Goal: Information Seeking & Learning: Learn about a topic

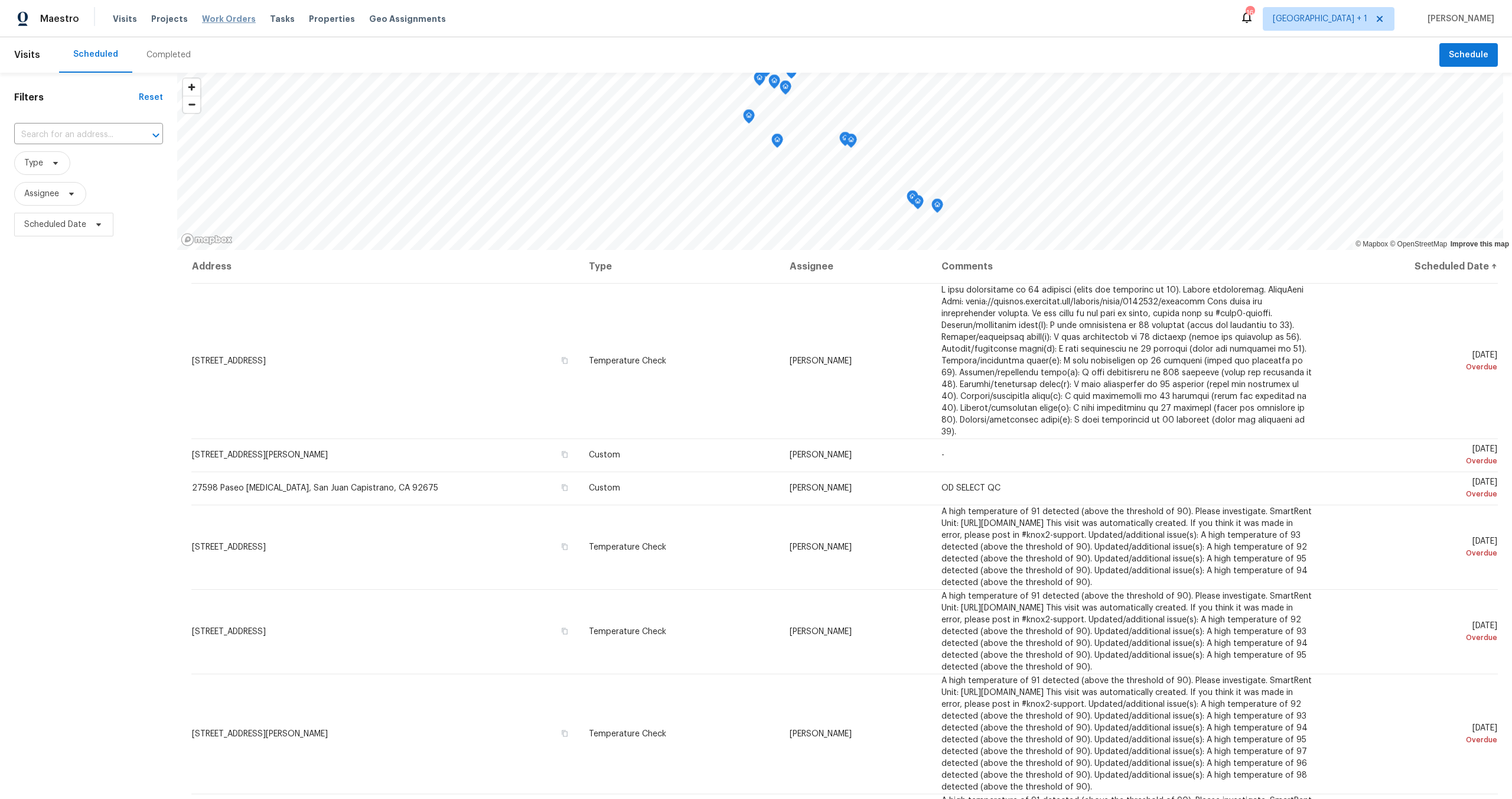
click at [226, 18] on span "Work Orders" at bounding box center [229, 19] width 54 height 12
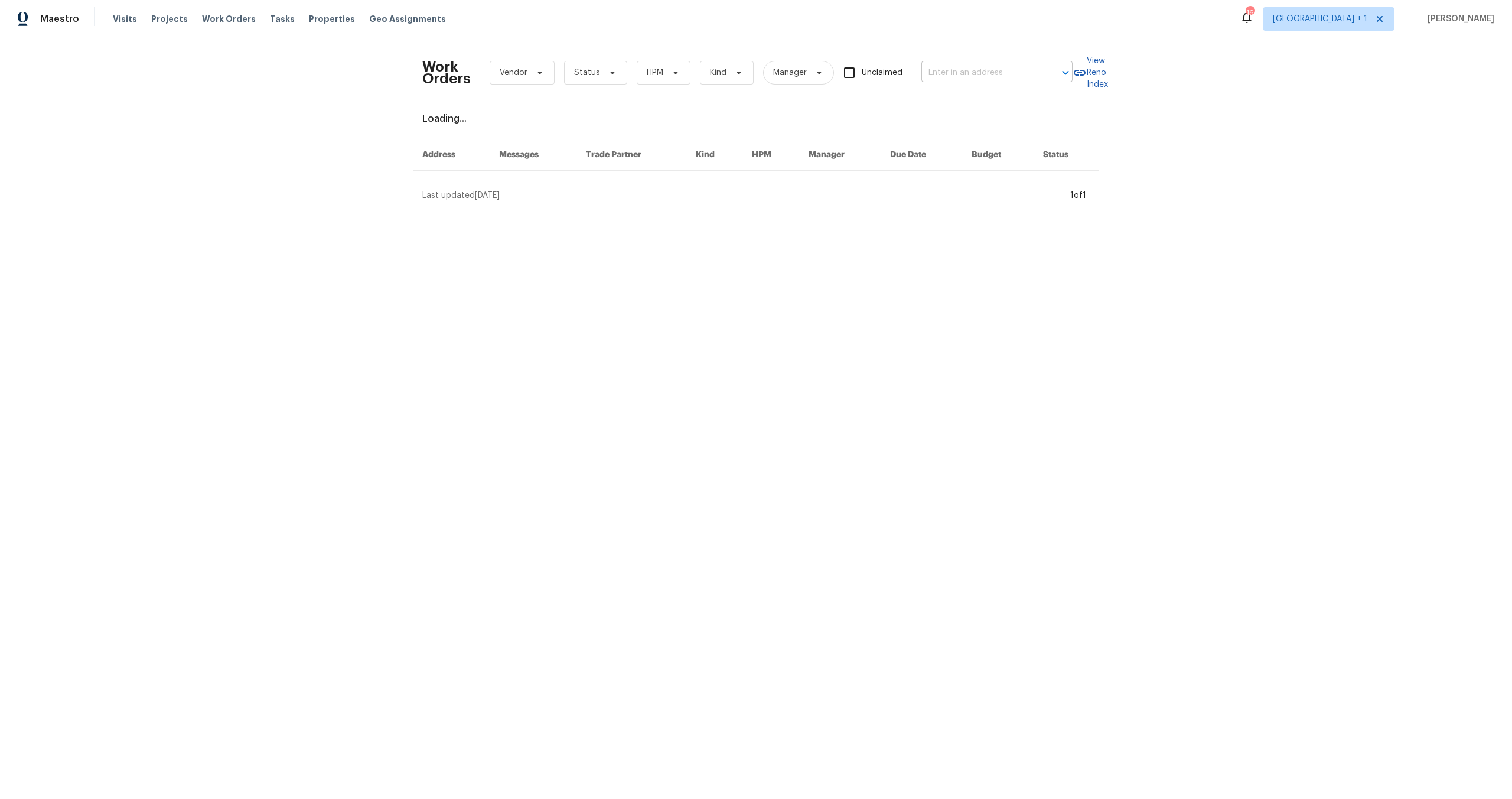
click at [974, 72] on input "text" at bounding box center [981, 72] width 118 height 18
drag, startPoint x: 972, startPoint y: 71, endPoint x: 871, endPoint y: 70, distance: 101.0
click at [871, 70] on div "Work Orders Vendor Status HPM Kind Manager Unclaimed twin ​" at bounding box center [748, 72] width 650 height 52
paste input "5435 Twin Lakes Dr Cypress CA 90630"
type input "5435 Twin Lakes Dr Cypress CA 90630"
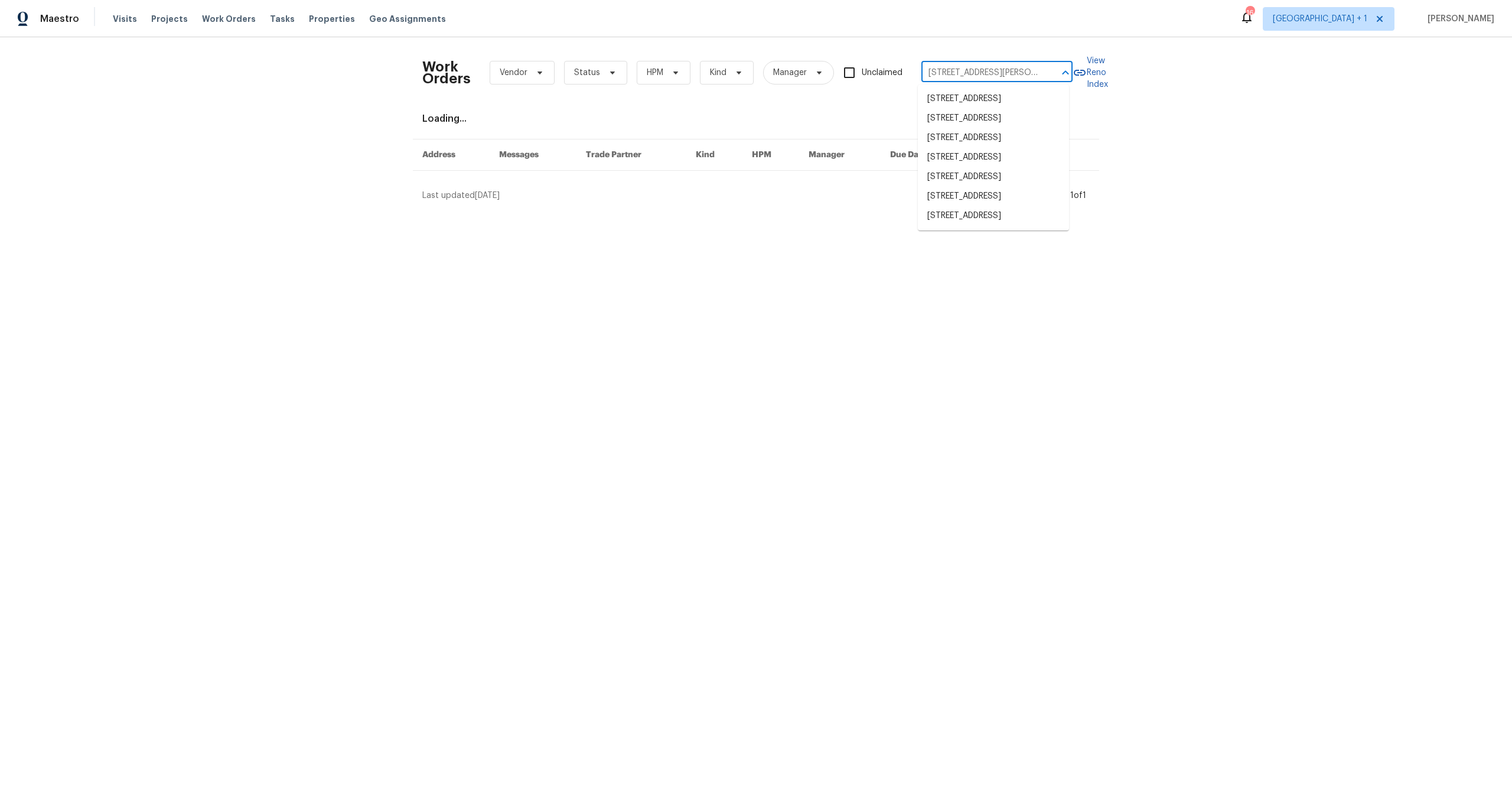
scroll to position [0, 39]
click at [951, 99] on li "5435 Twin Lakes Dr, Cypress, CA 90630" at bounding box center [994, 98] width 151 height 19
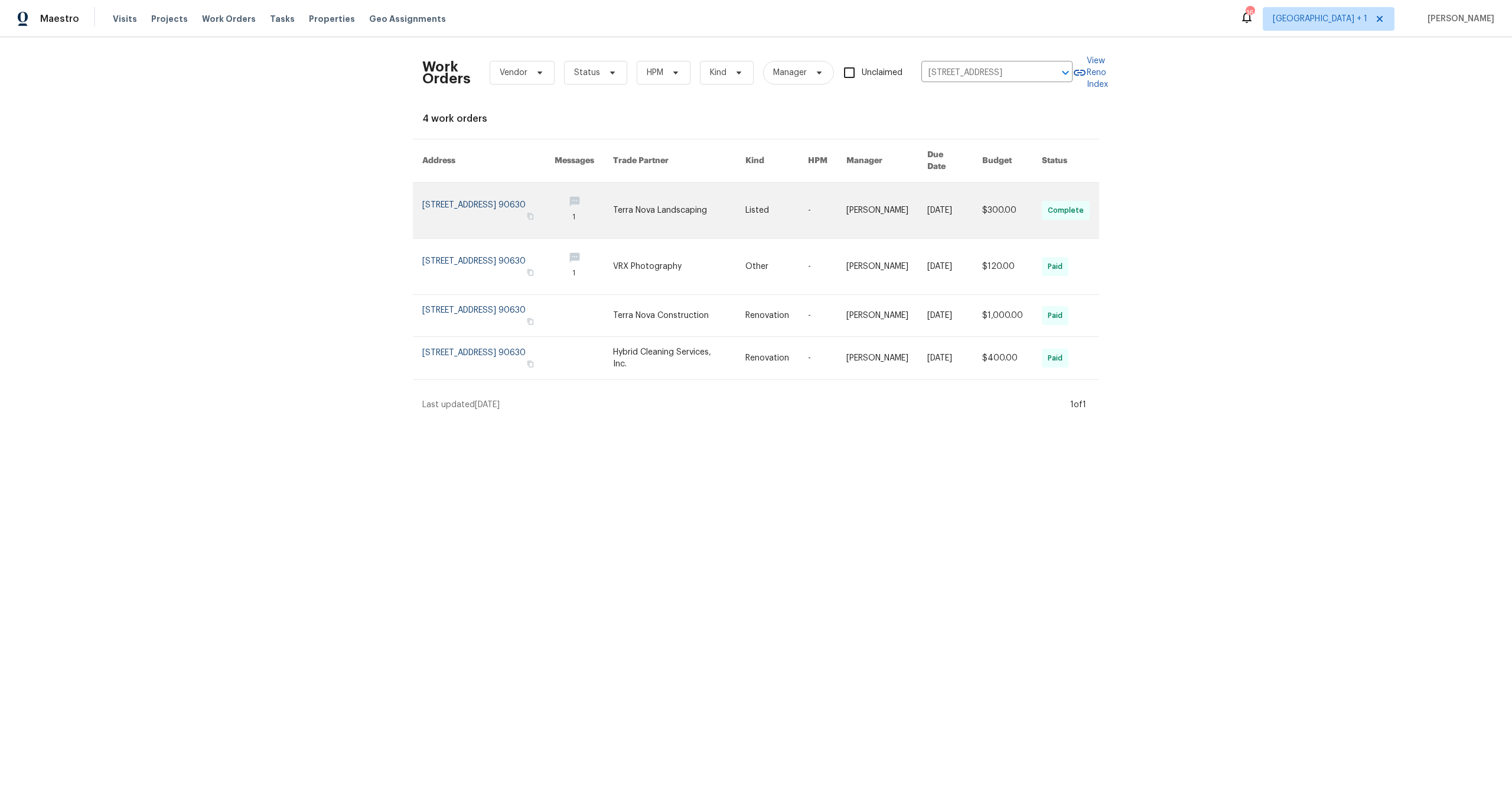
click at [417, 189] on td "5435 Twin Lakes Dr, Cypress, CA 90630" at bounding box center [479, 211] width 132 height 56
click at [425, 190] on link at bounding box center [488, 210] width 132 height 55
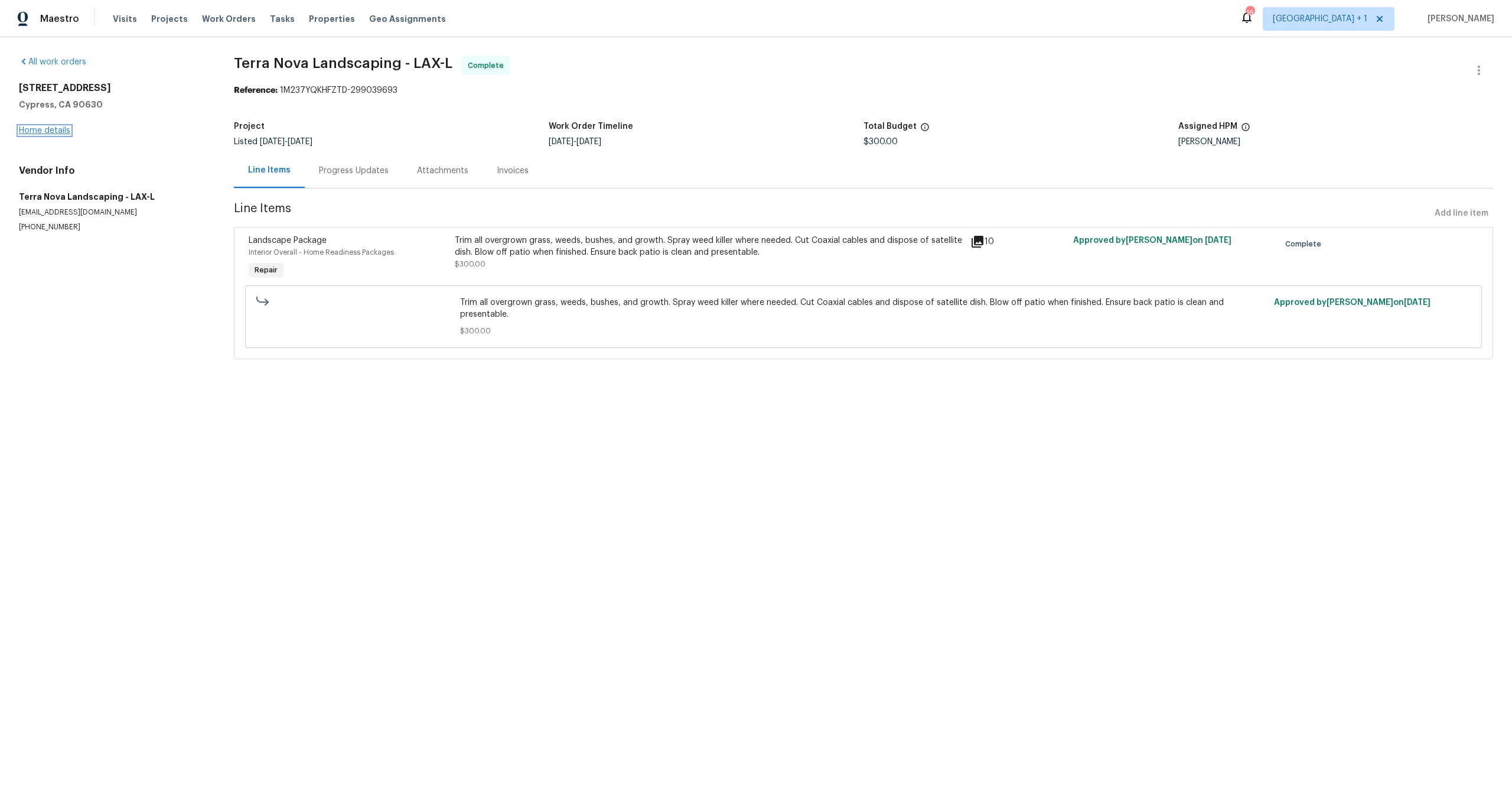
click at [53, 132] on link "Home details" at bounding box center [44, 130] width 51 height 8
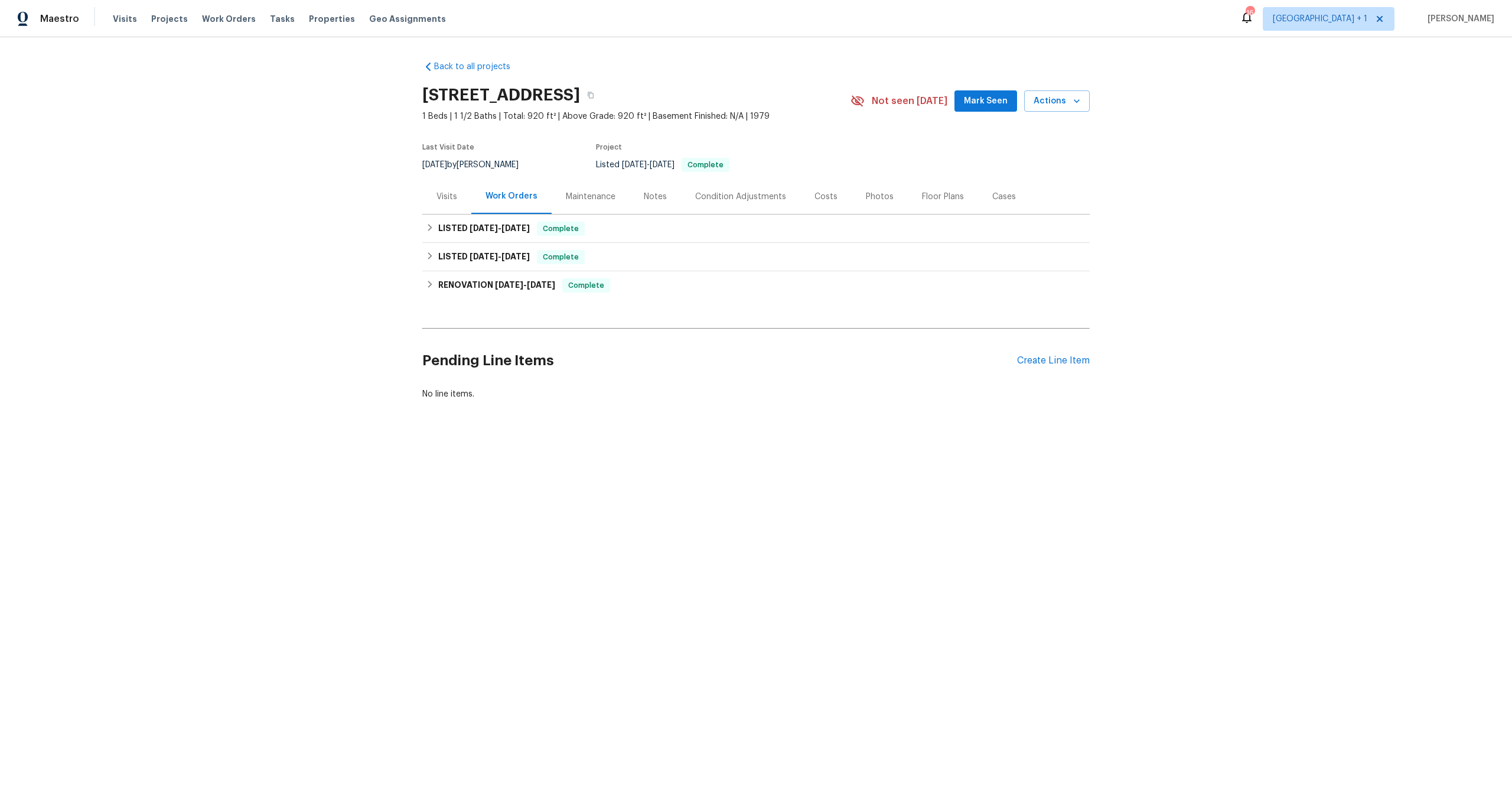
click at [647, 199] on div "Notes" at bounding box center [655, 196] width 23 height 12
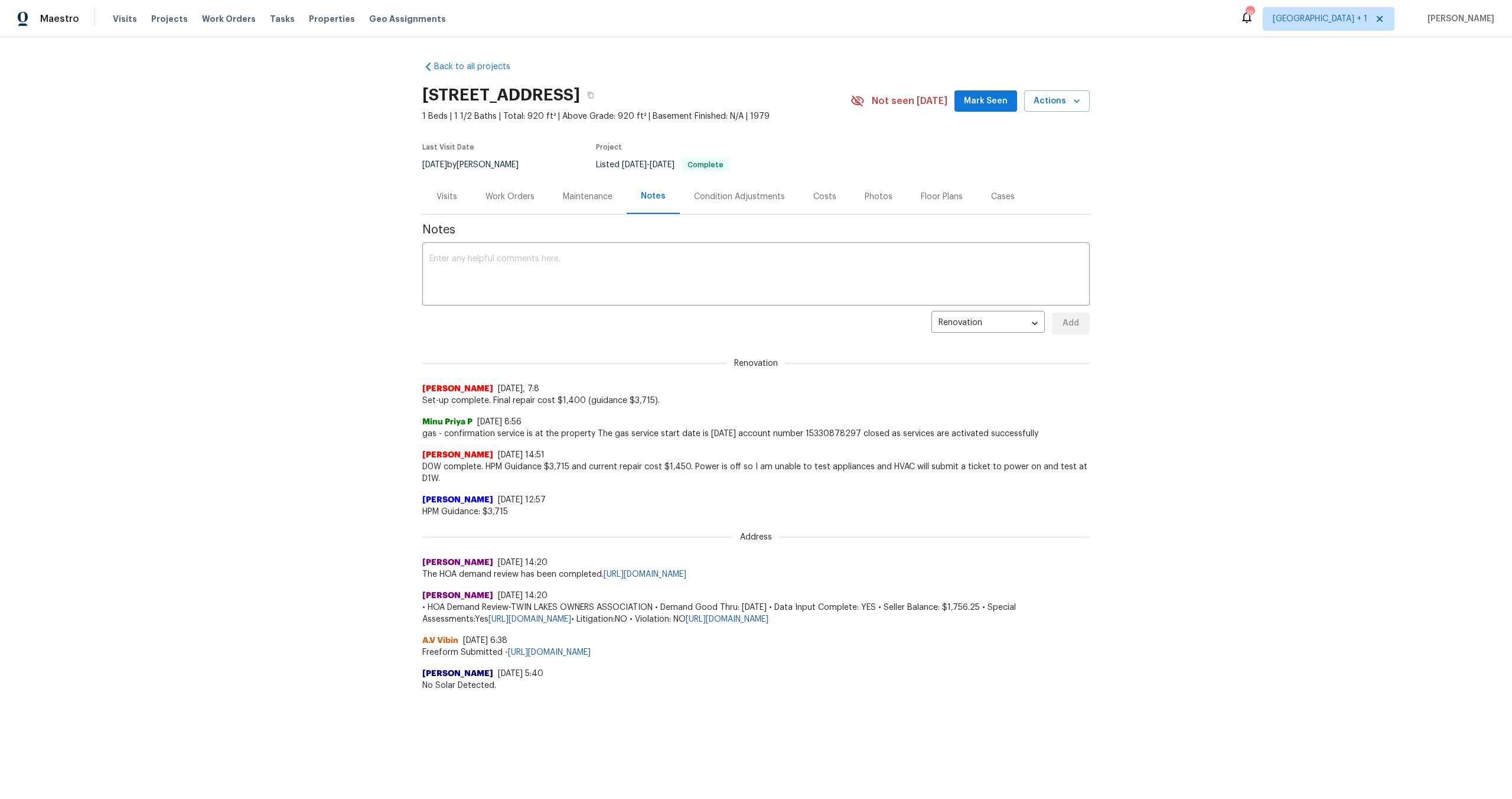
click at [509, 194] on div "Work Orders" at bounding box center [510, 196] width 49 height 12
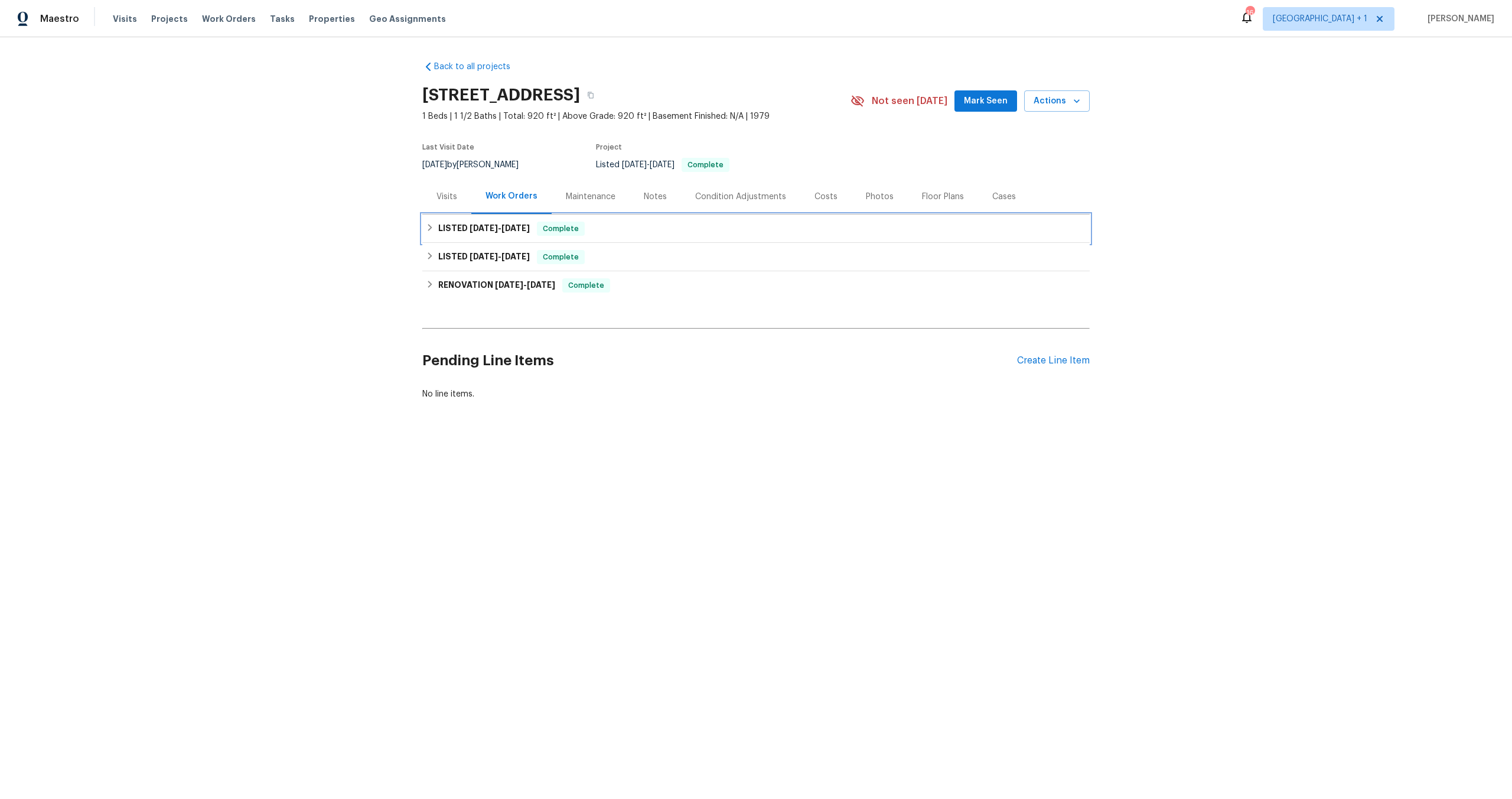
click at [493, 225] on span "8/11/25 - 8/13/25" at bounding box center [500, 227] width 60 height 8
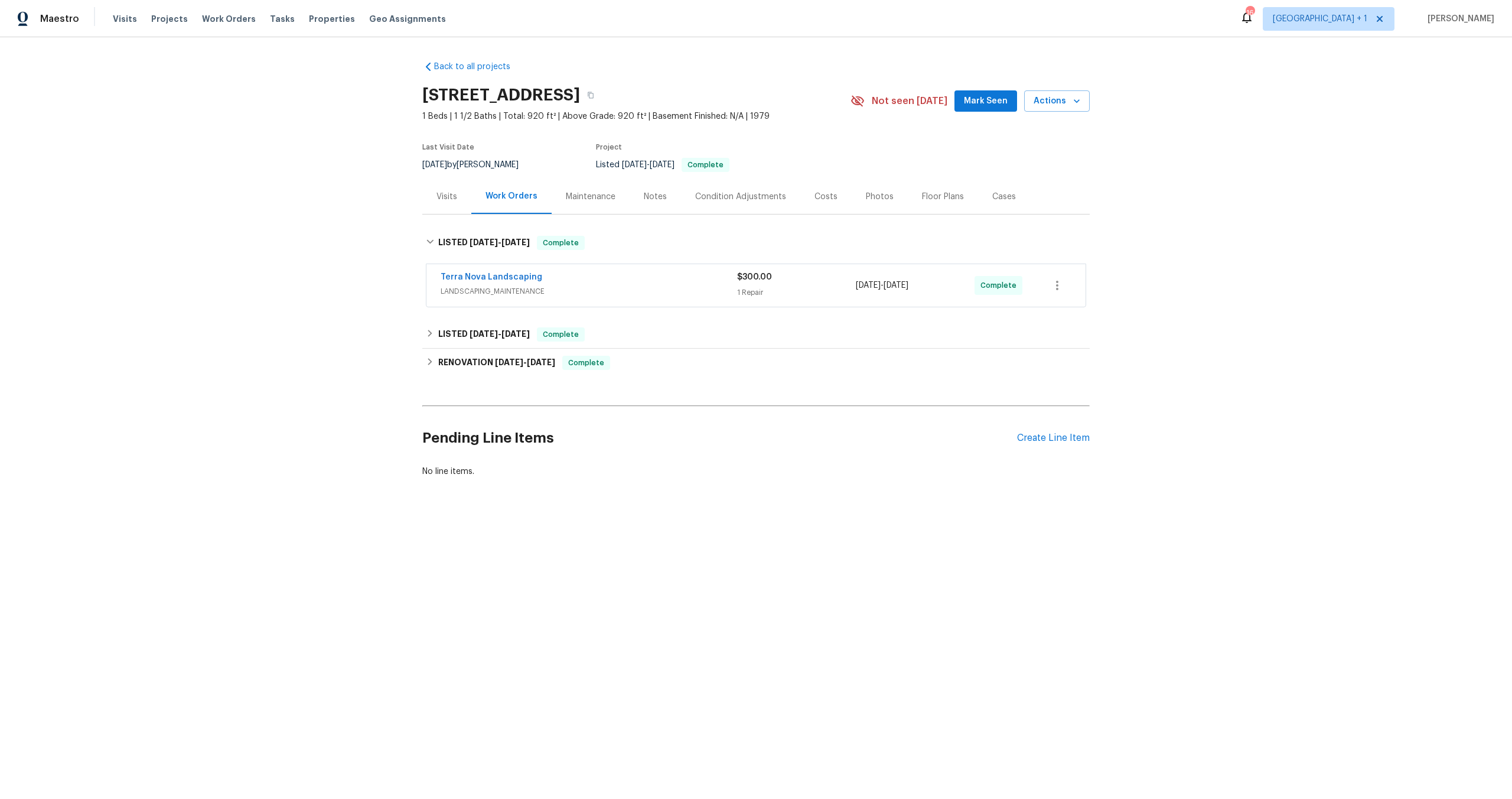
click at [605, 283] on div "Terra Nova Landscaping" at bounding box center [589, 278] width 297 height 14
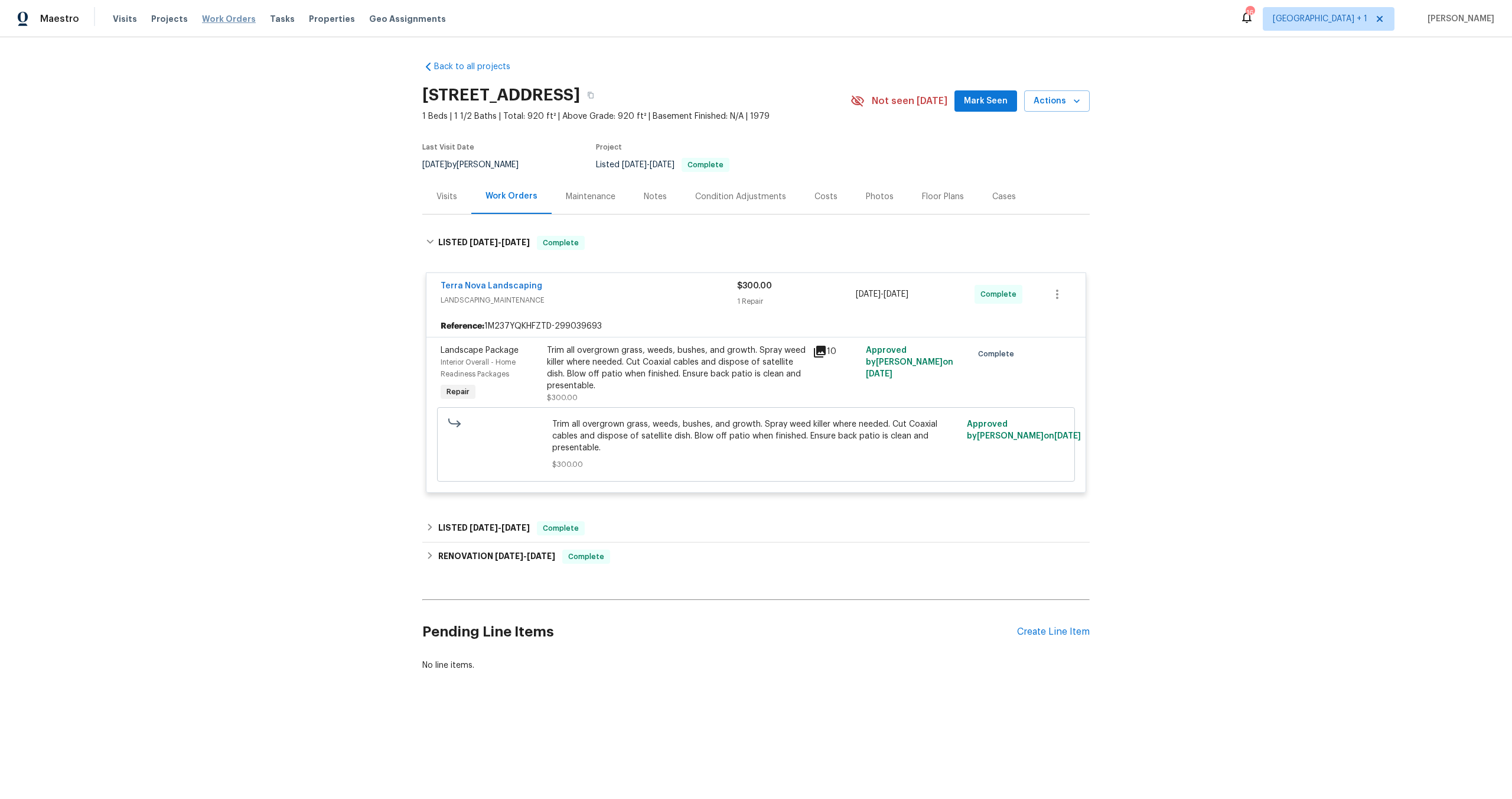
click at [228, 17] on span "Work Orders" at bounding box center [229, 19] width 54 height 12
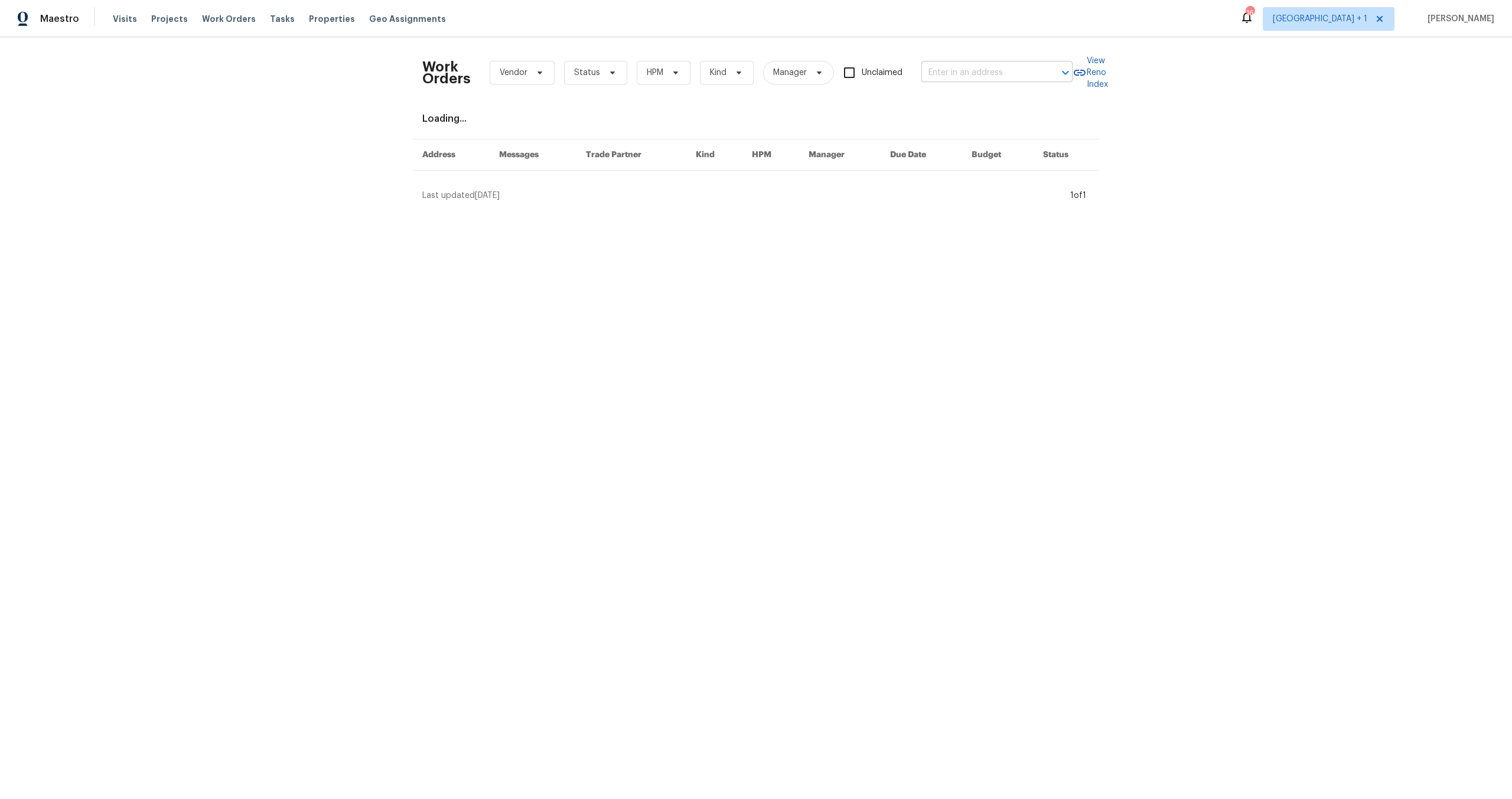
click at [1002, 74] on input "text" at bounding box center [981, 72] width 118 height 18
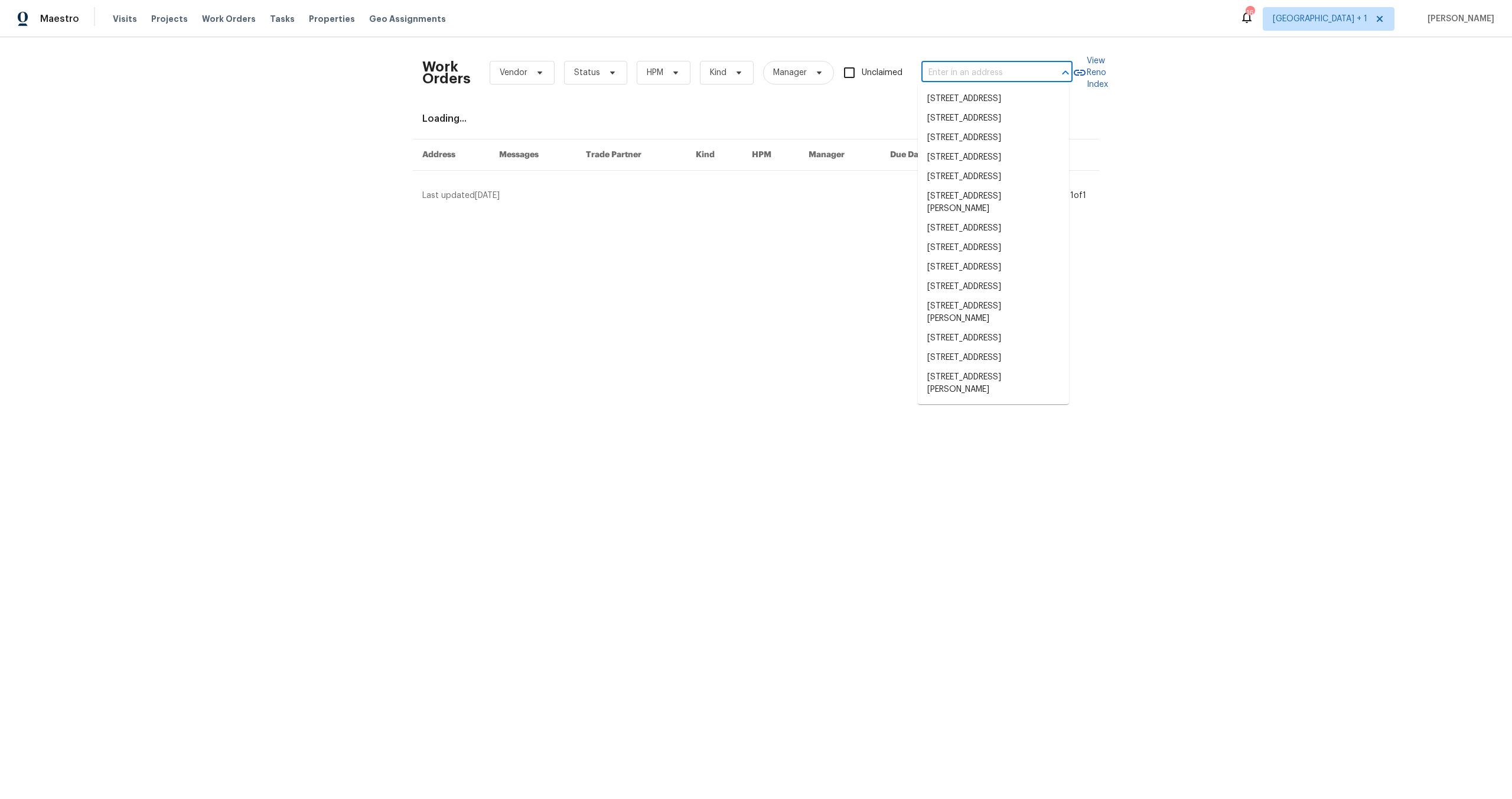
paste input "11820 Painter Ave Whittier CA 90605"
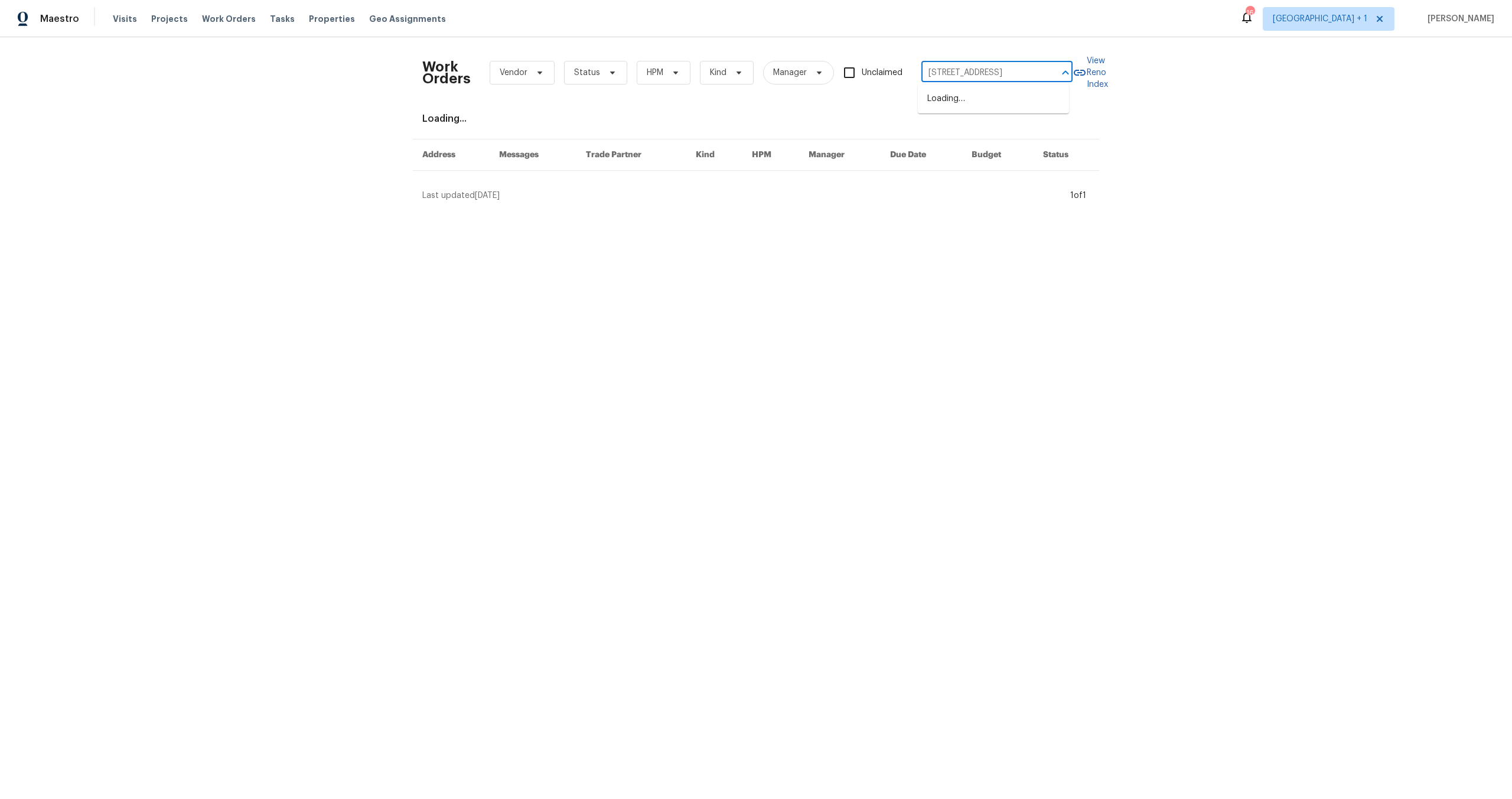
scroll to position [0, 31]
type input "11820 Painter Ave Whittier CA 90605"
click at [992, 95] on li "11820 Painter Ave, Whittier, CA 90605" at bounding box center [994, 98] width 151 height 19
type input "11820 Painter Ave, Whittier, CA 90605"
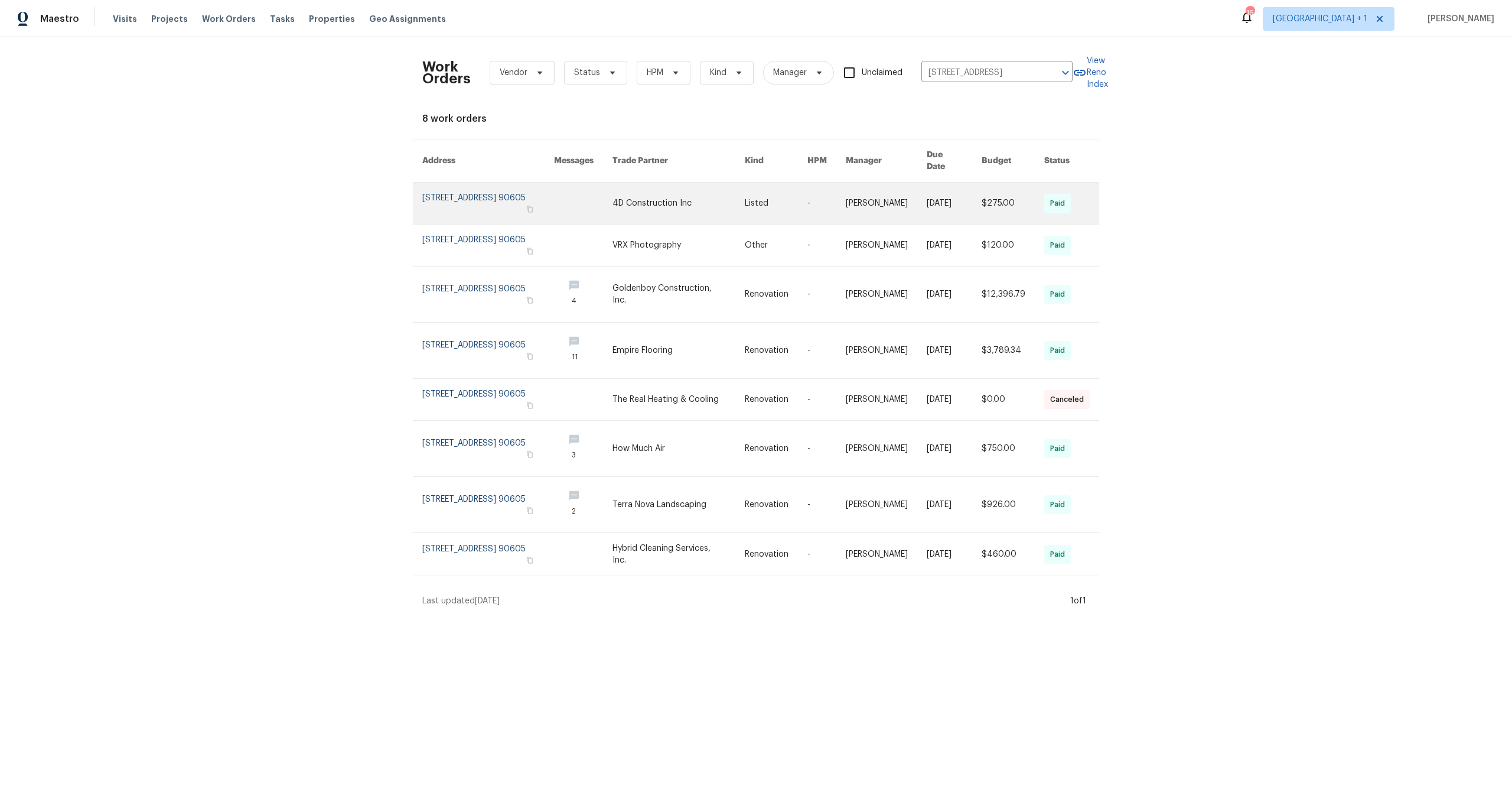
click at [462, 188] on link at bounding box center [488, 203] width 131 height 41
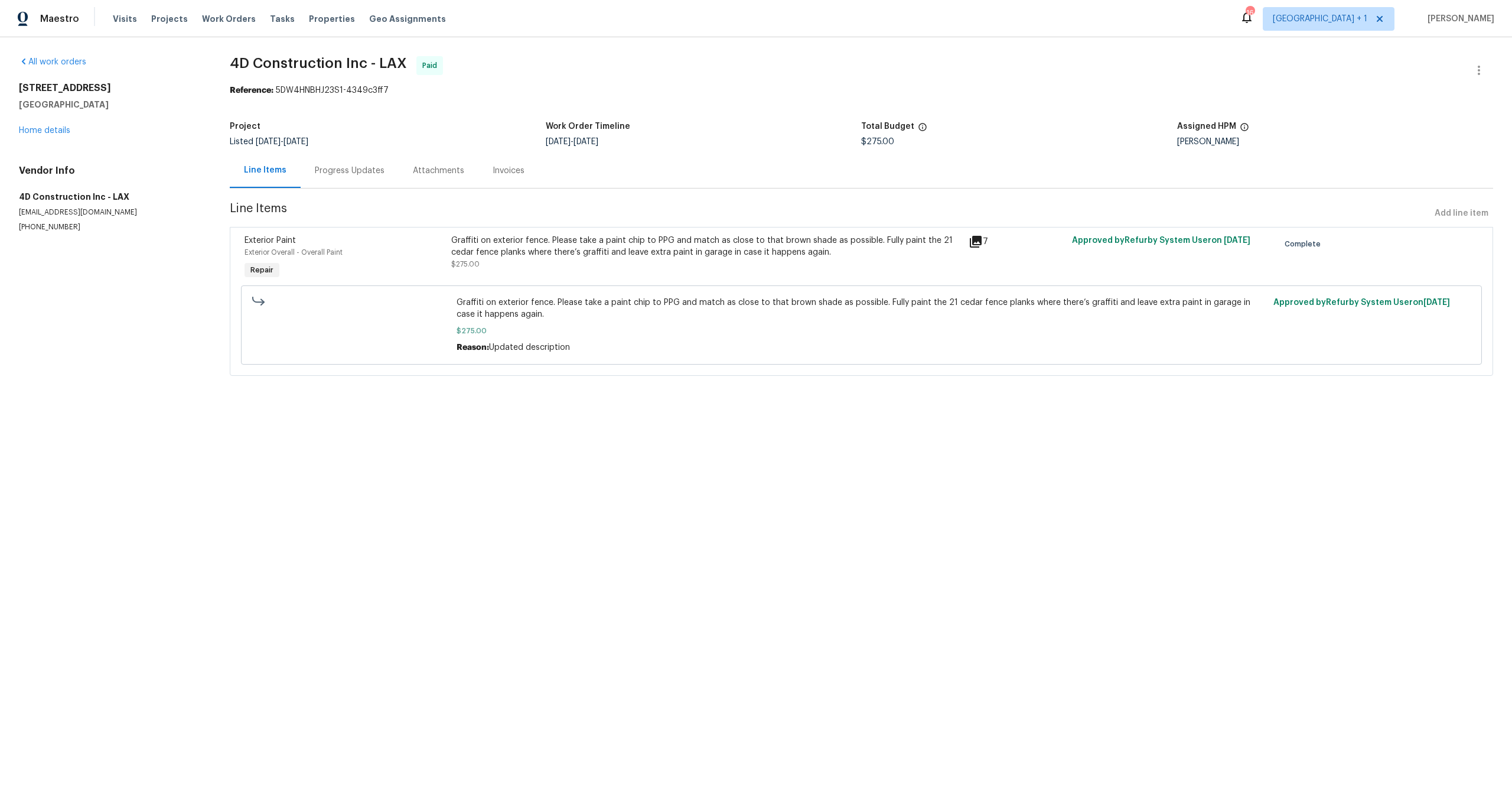
click at [17, 133] on div "All work orders 11820 Painter Ave Whittier, CA 90605 Home details Vendor Info 4…" at bounding box center [756, 223] width 1512 height 371
click at [24, 132] on link "Home details" at bounding box center [44, 130] width 51 height 8
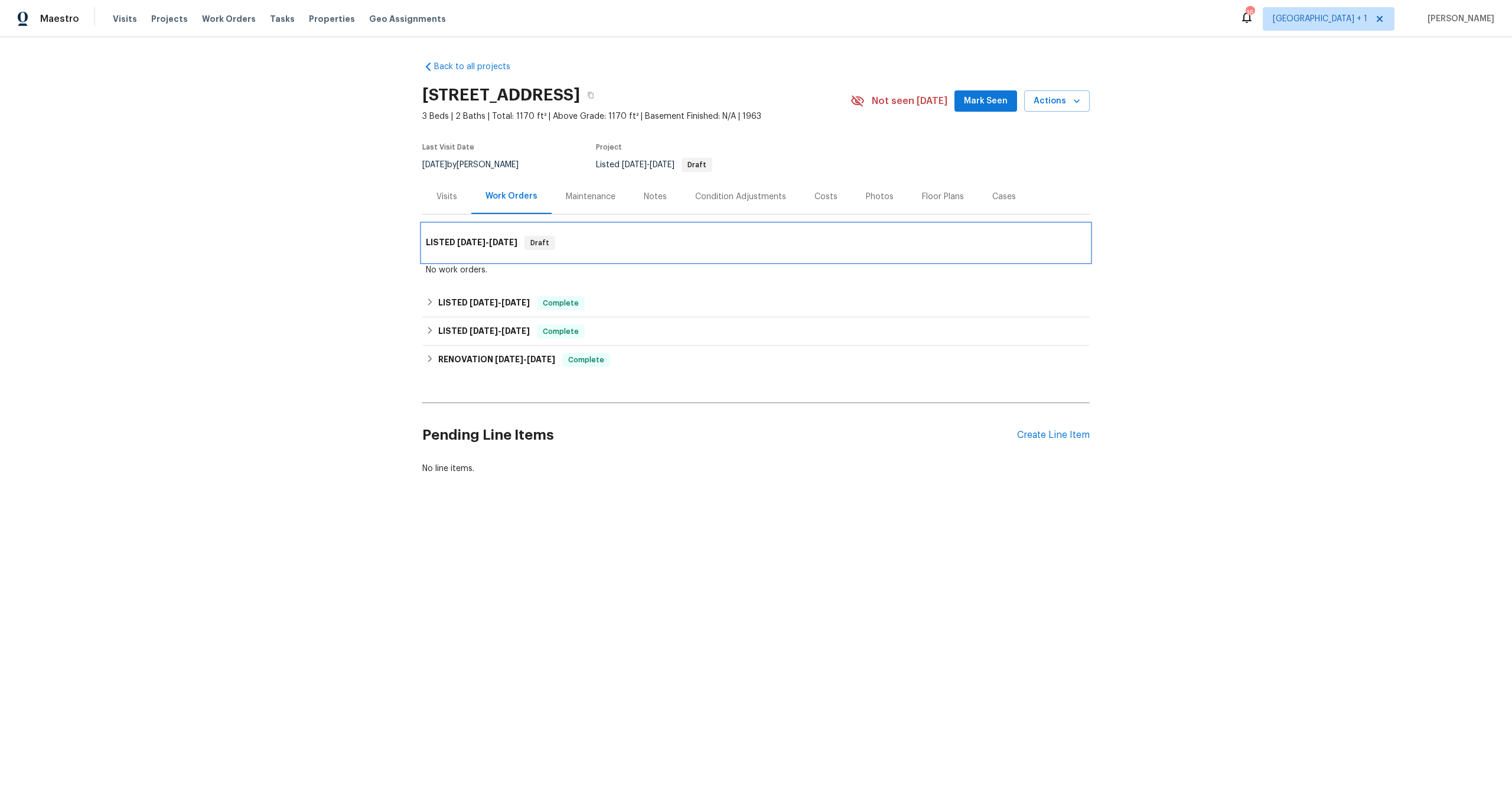
click at [472, 242] on span "3/31/25" at bounding box center [472, 242] width 29 height 8
click at [477, 311] on div "LISTED 3/31/25 - 4/2/25 Complete" at bounding box center [756, 304] width 668 height 29
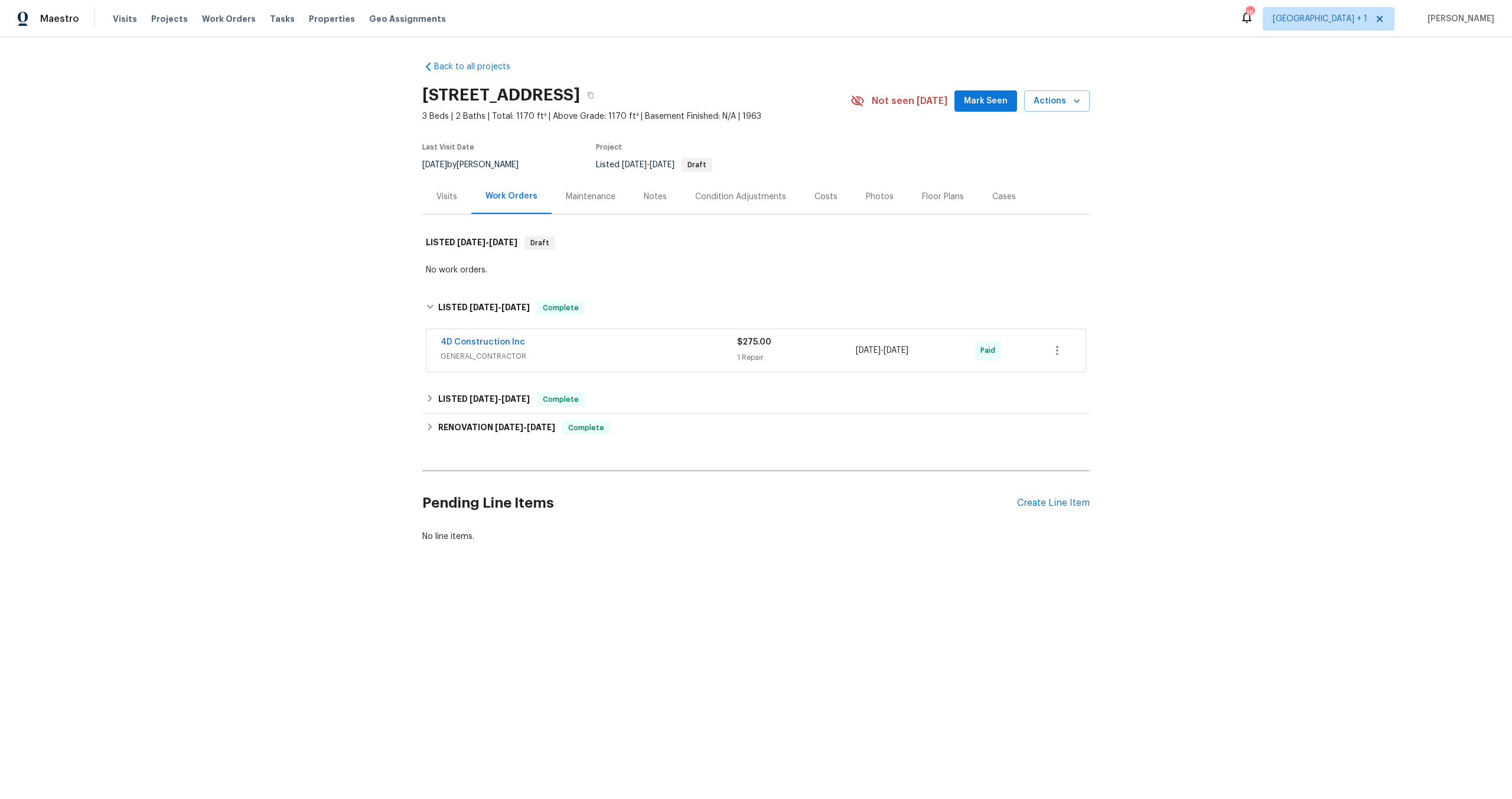
click at [437, 194] on div "Visits" at bounding box center [447, 196] width 21 height 12
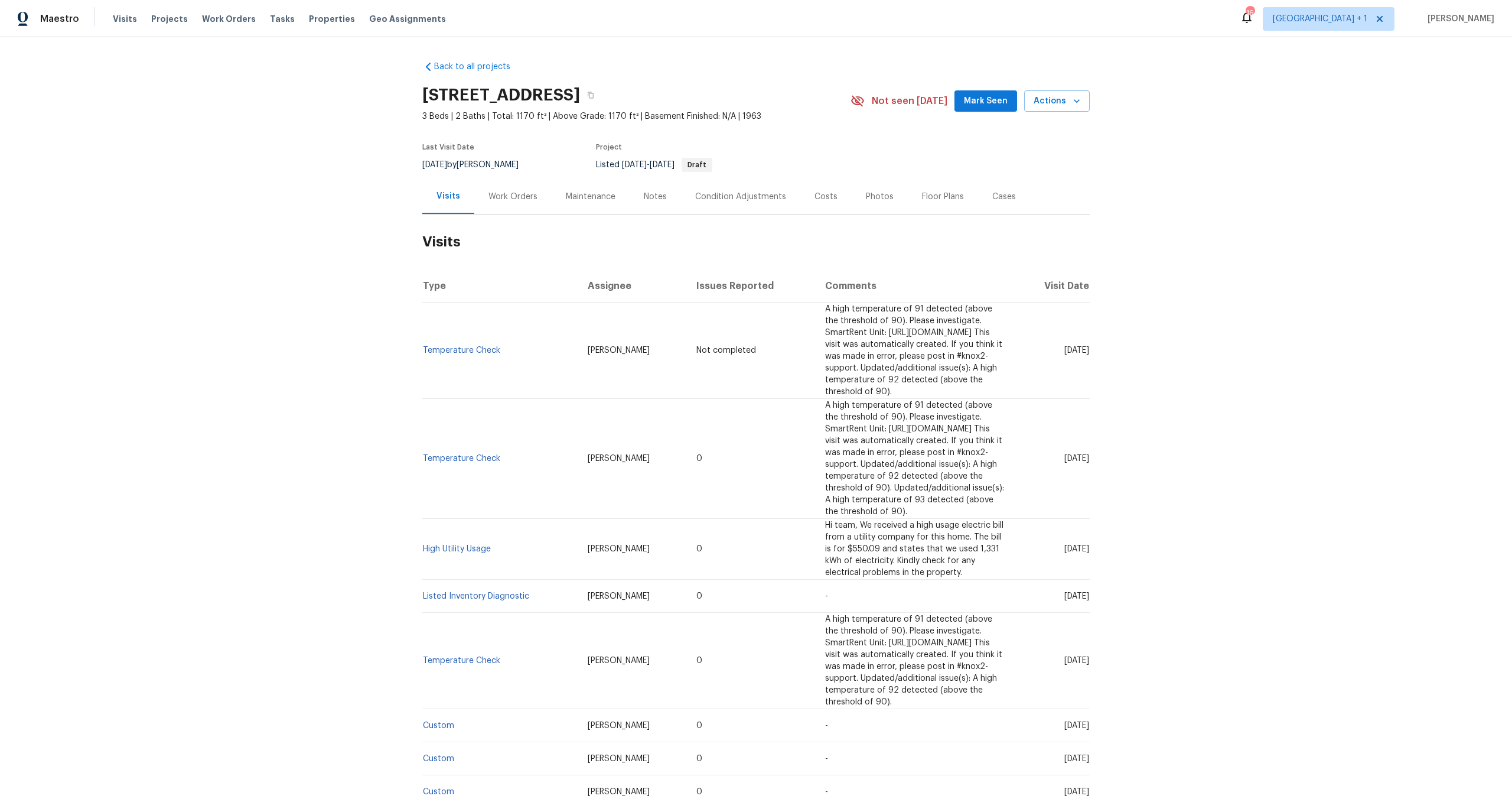
click at [816, 580] on td "-" at bounding box center [916, 596] width 200 height 33
click at [454, 592] on link "Listed Inventory Diagnostic" at bounding box center [476, 596] width 107 height 8
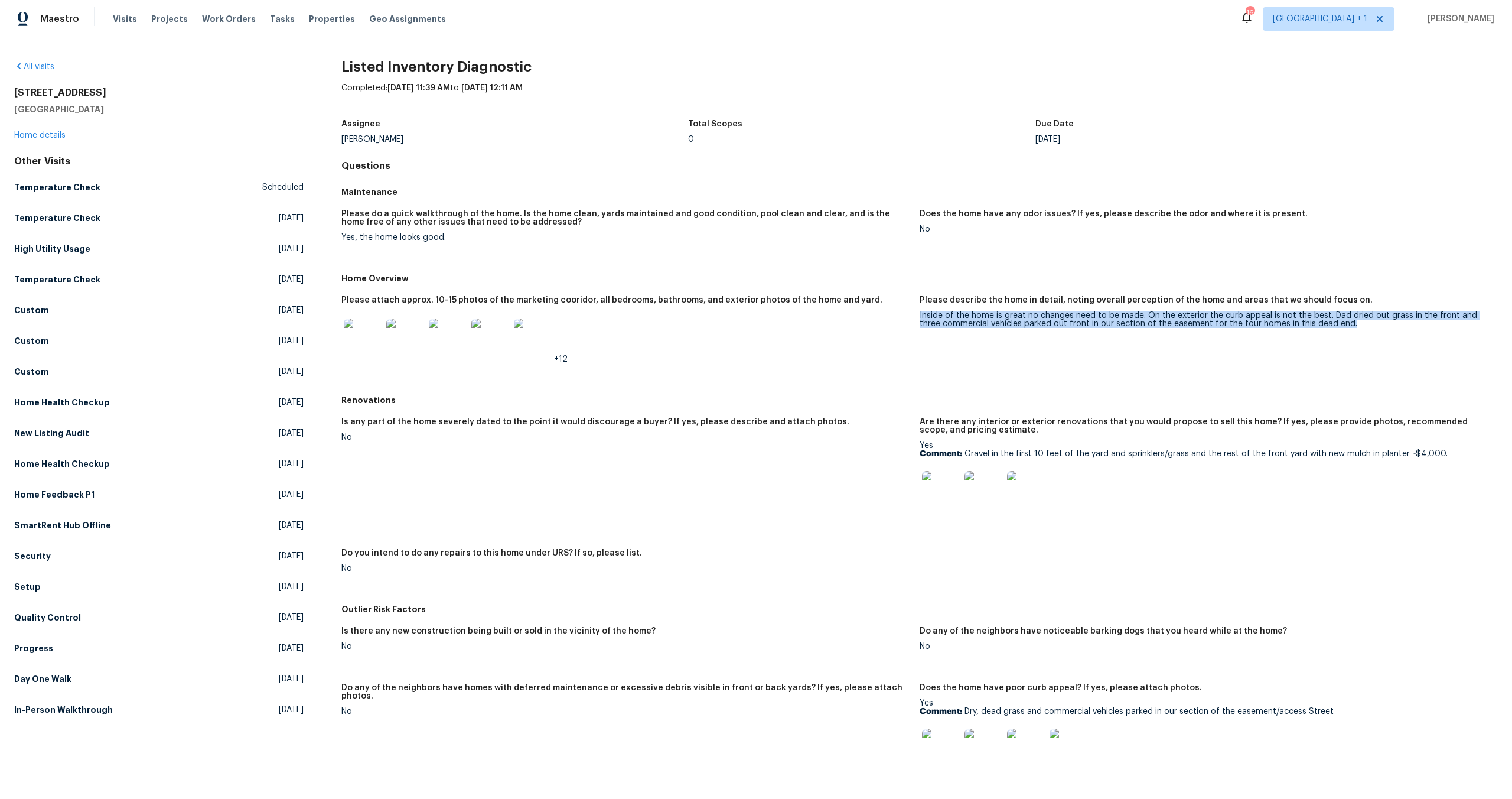
drag, startPoint x: 1343, startPoint y: 323, endPoint x: 915, endPoint y: 314, distance: 428.1
click at [920, 314] on div "Inside of the home is great no changes need to be made. On the exterior the cur…" at bounding box center [1204, 320] width 569 height 17
copy div "Inside of the home is great no changes need to be made. On the exterior the cur…"
click at [227, 13] on span "Work Orders" at bounding box center [229, 19] width 54 height 12
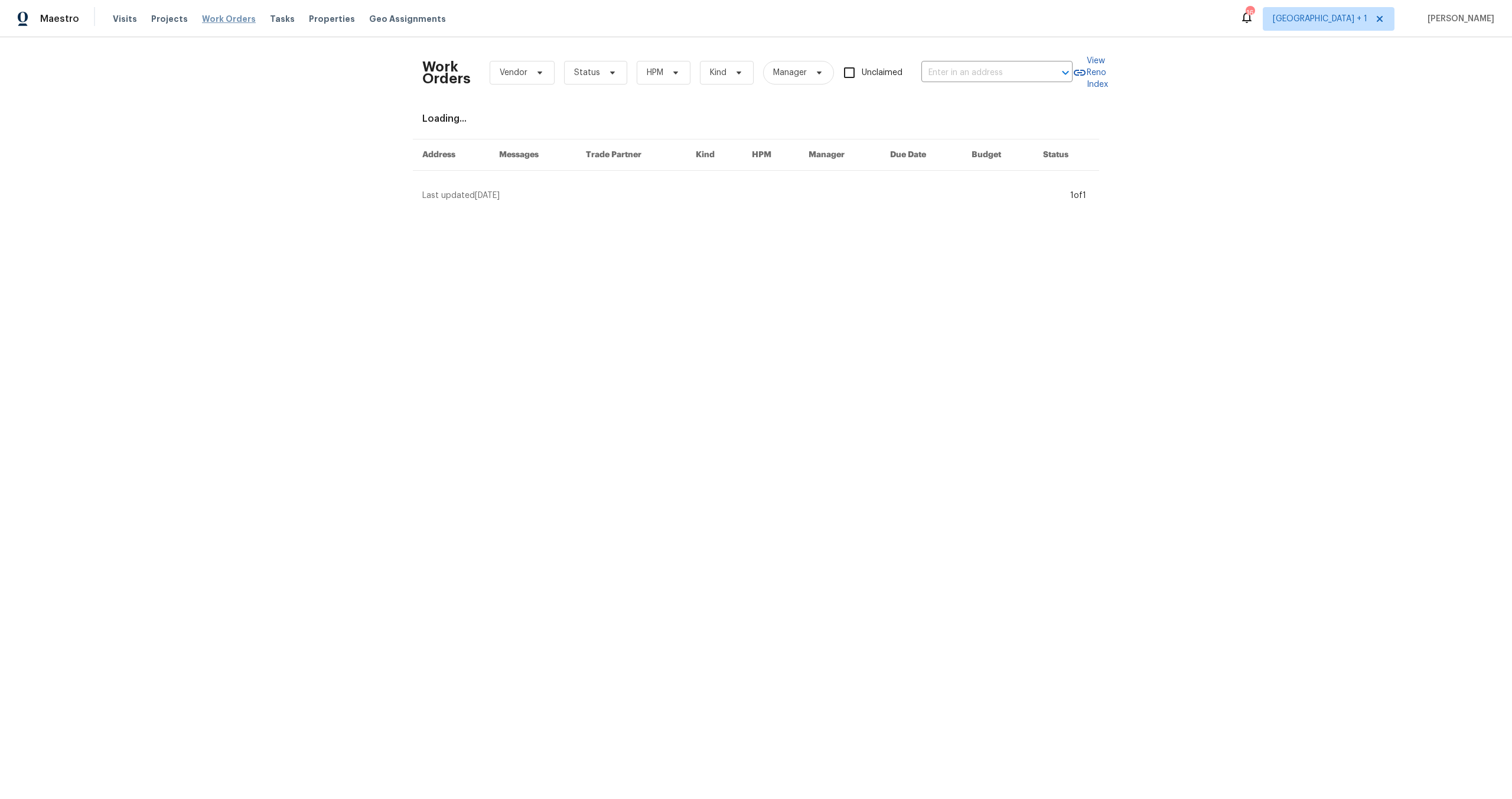
click at [227, 14] on span "Work Orders" at bounding box center [229, 19] width 54 height 12
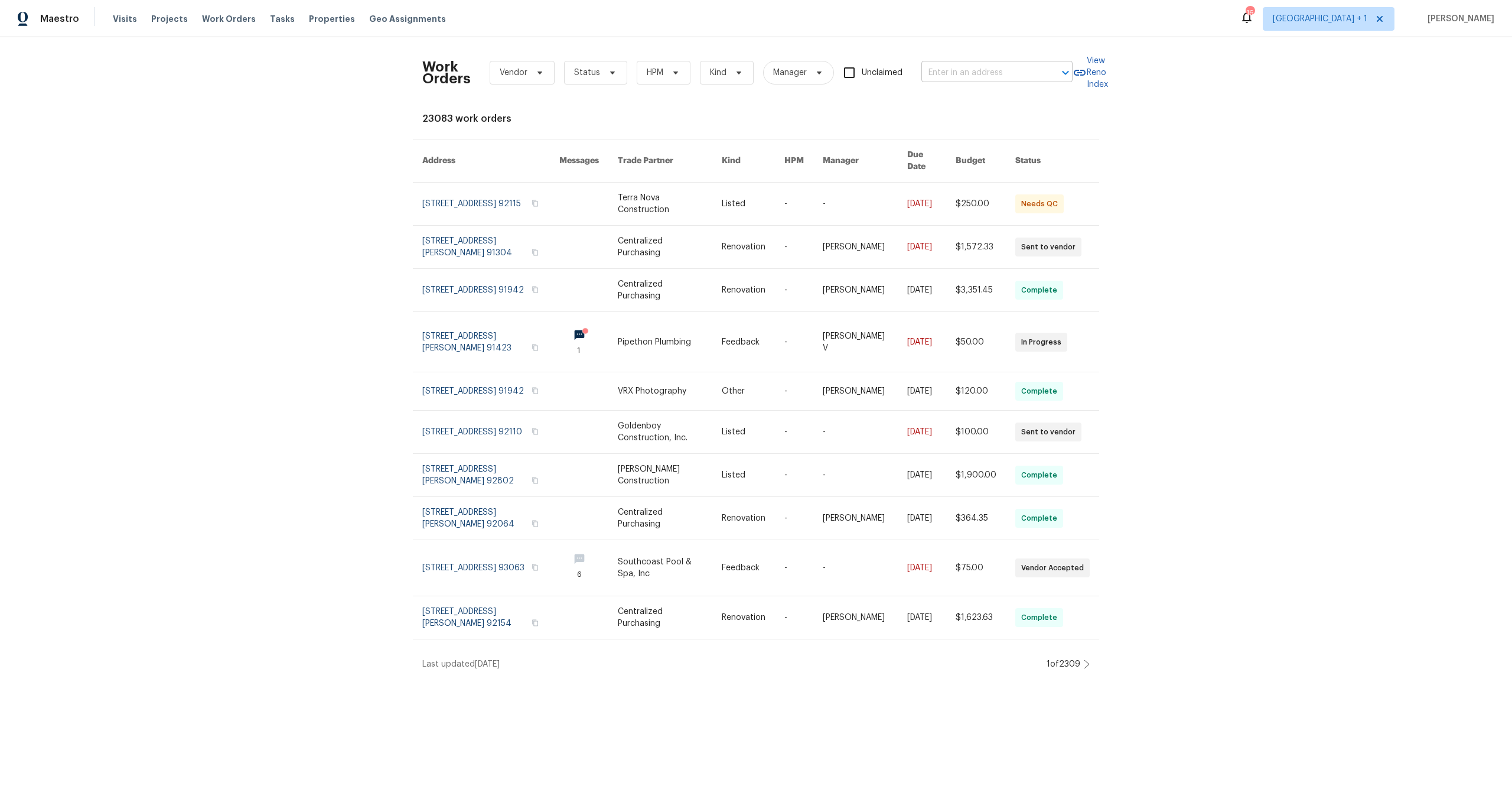
click at [986, 70] on input "text" at bounding box center [981, 72] width 118 height 18
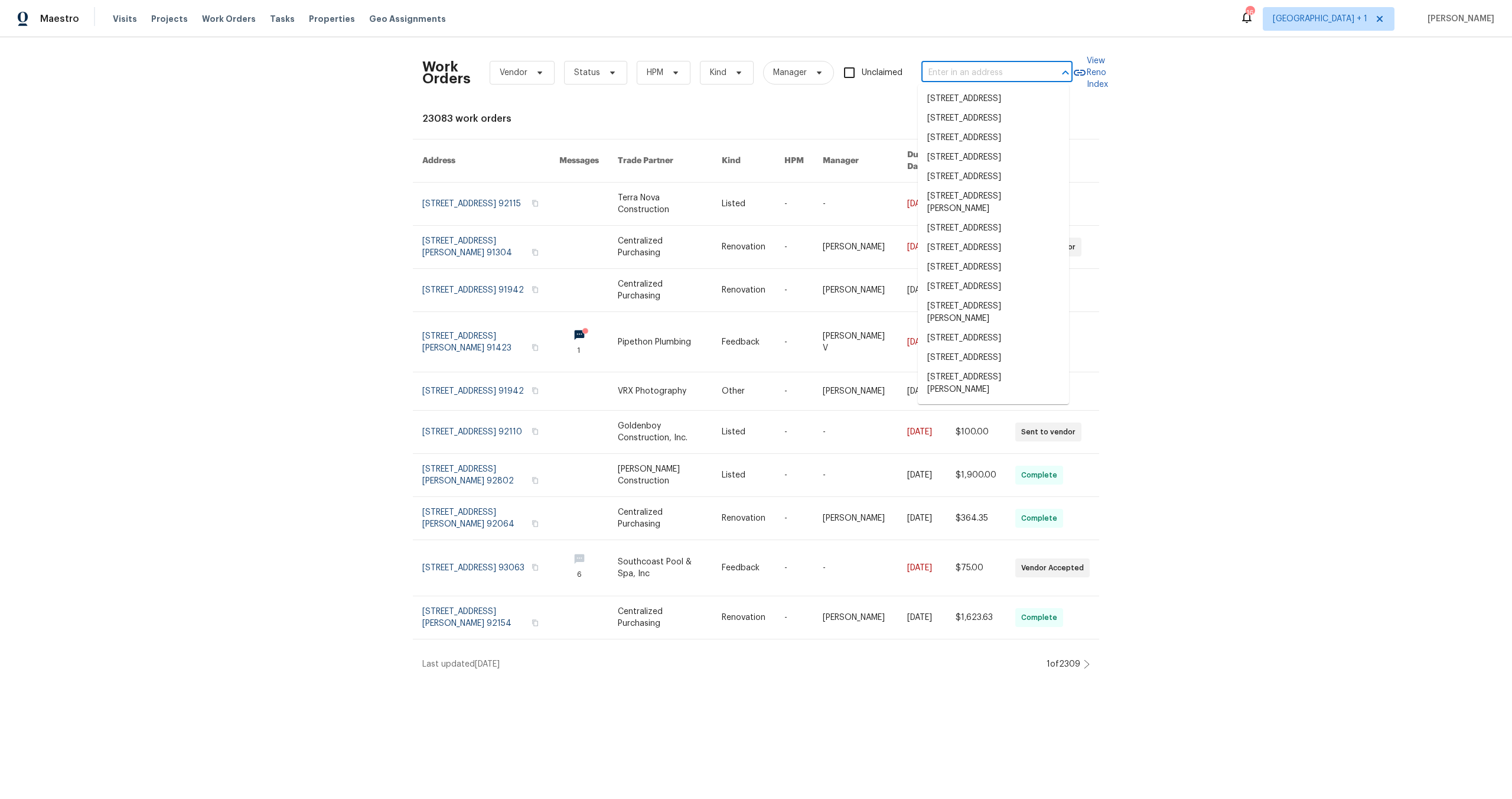
paste input "Inside of the home is great no changes need to be made. On the exterior the cur…"
type input "Inside of the home is great no changes need to be made. On the exterior the cur…"
click at [213, 21] on span "Work Orders" at bounding box center [229, 19] width 54 height 12
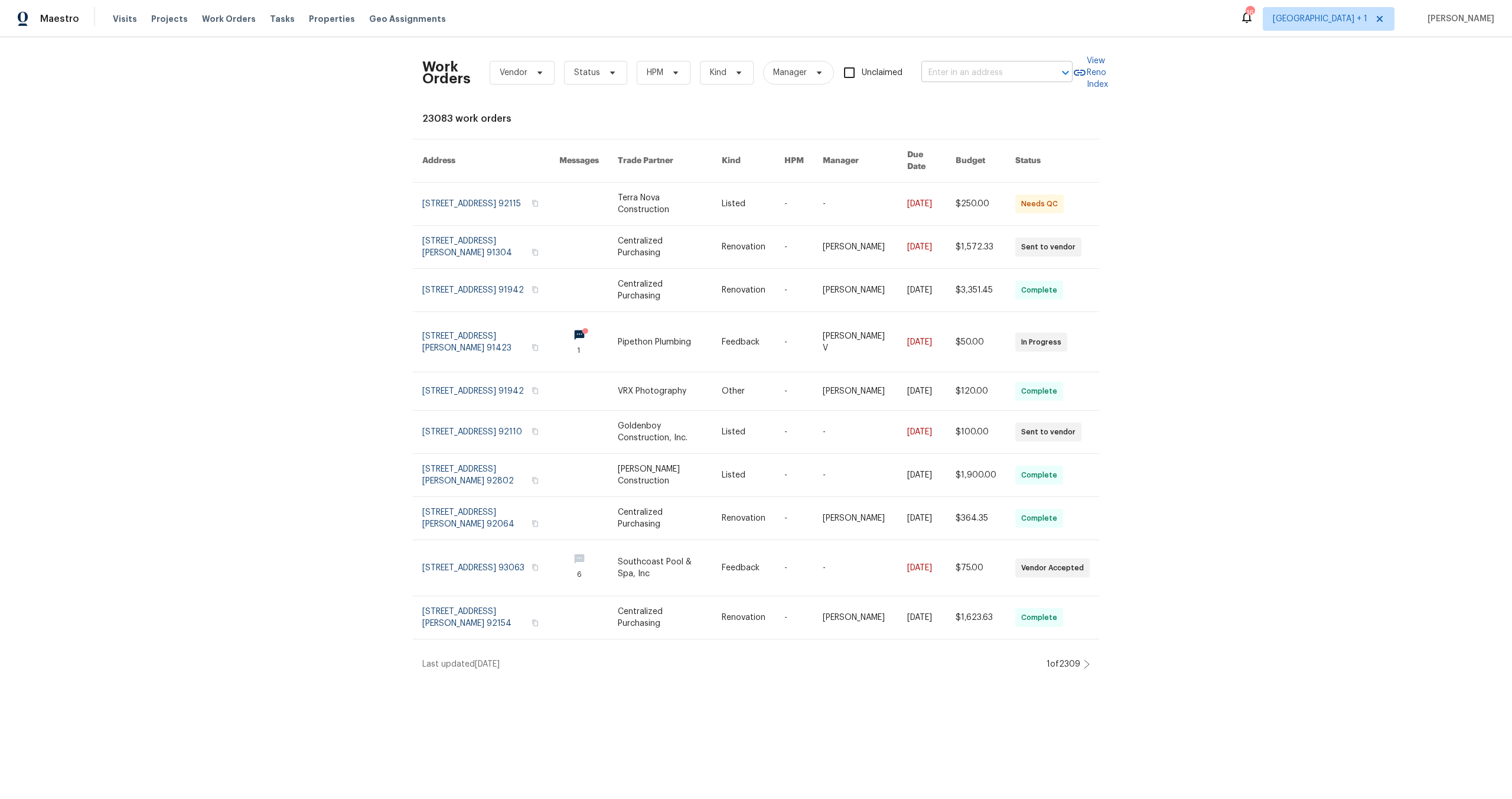
click at [1015, 71] on input "text" at bounding box center [981, 72] width 118 height 18
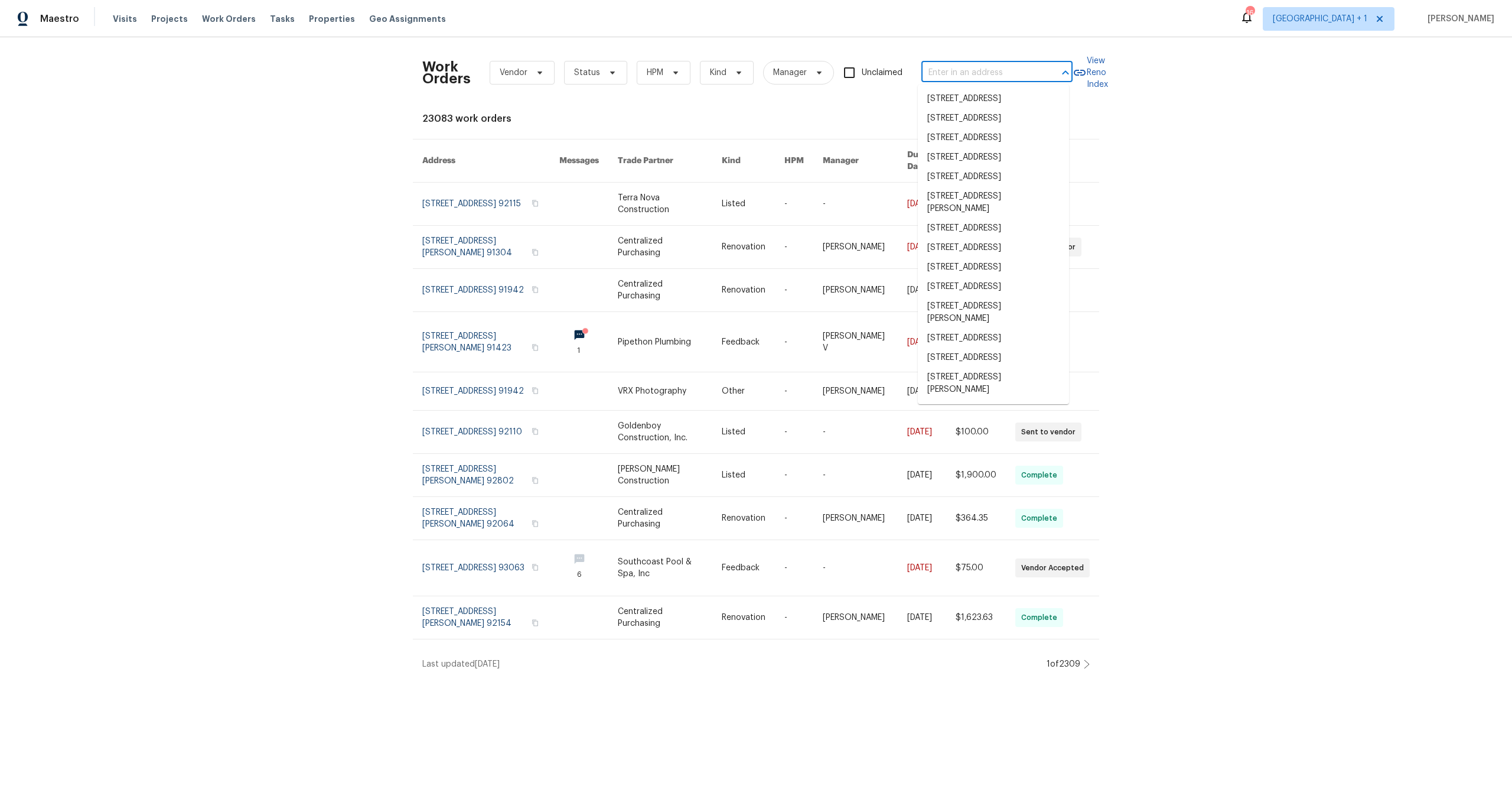
paste input "18944 Northern Dancer Ln Yorba Linda CA 92886"
type input "18944 Northern Dancer Ln Yorba Linda CA 92886"
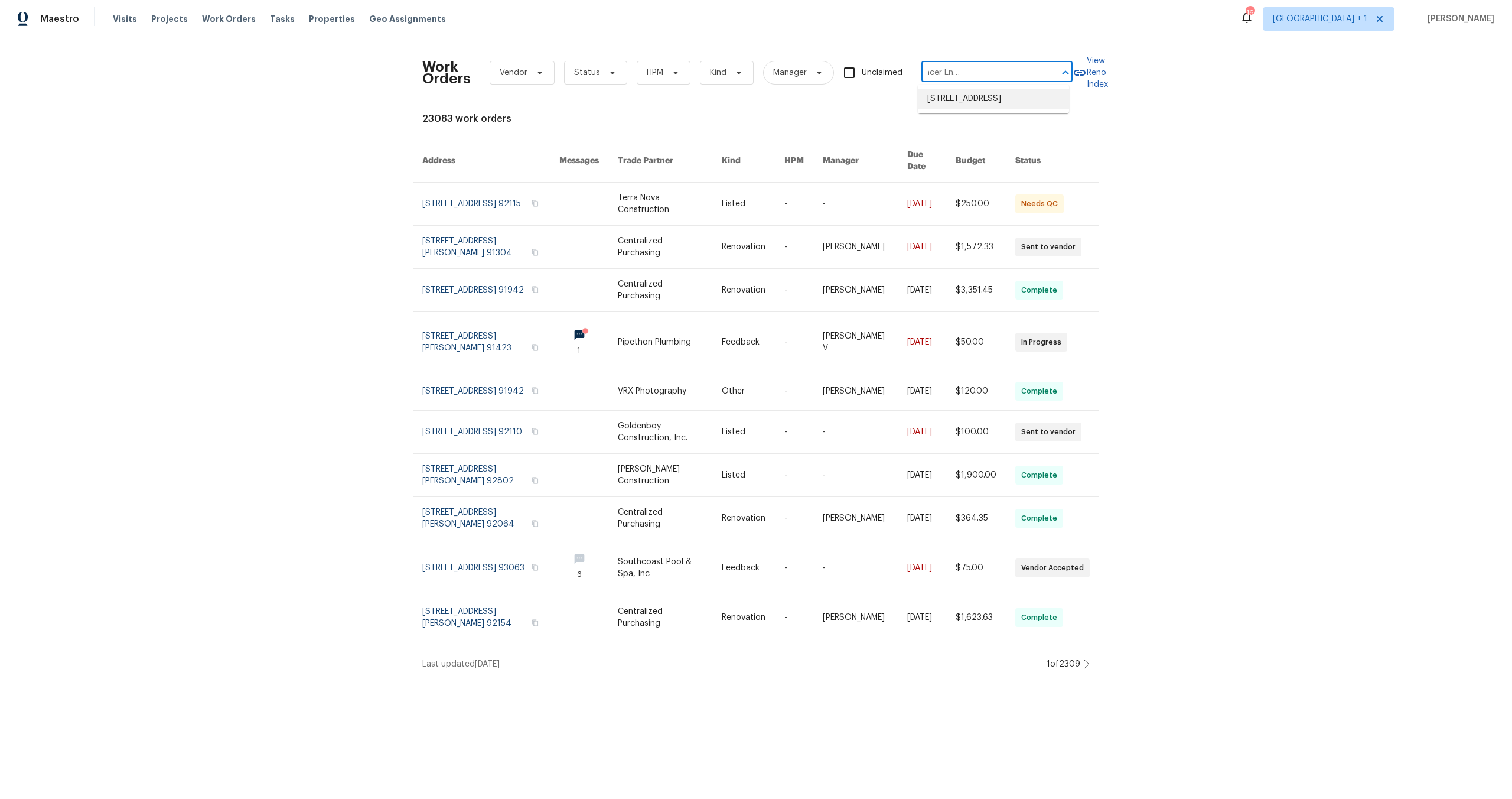
click at [994, 103] on li "18944 Northern Dancer Ln, Yorba Linda, CA 92886" at bounding box center [994, 98] width 151 height 19
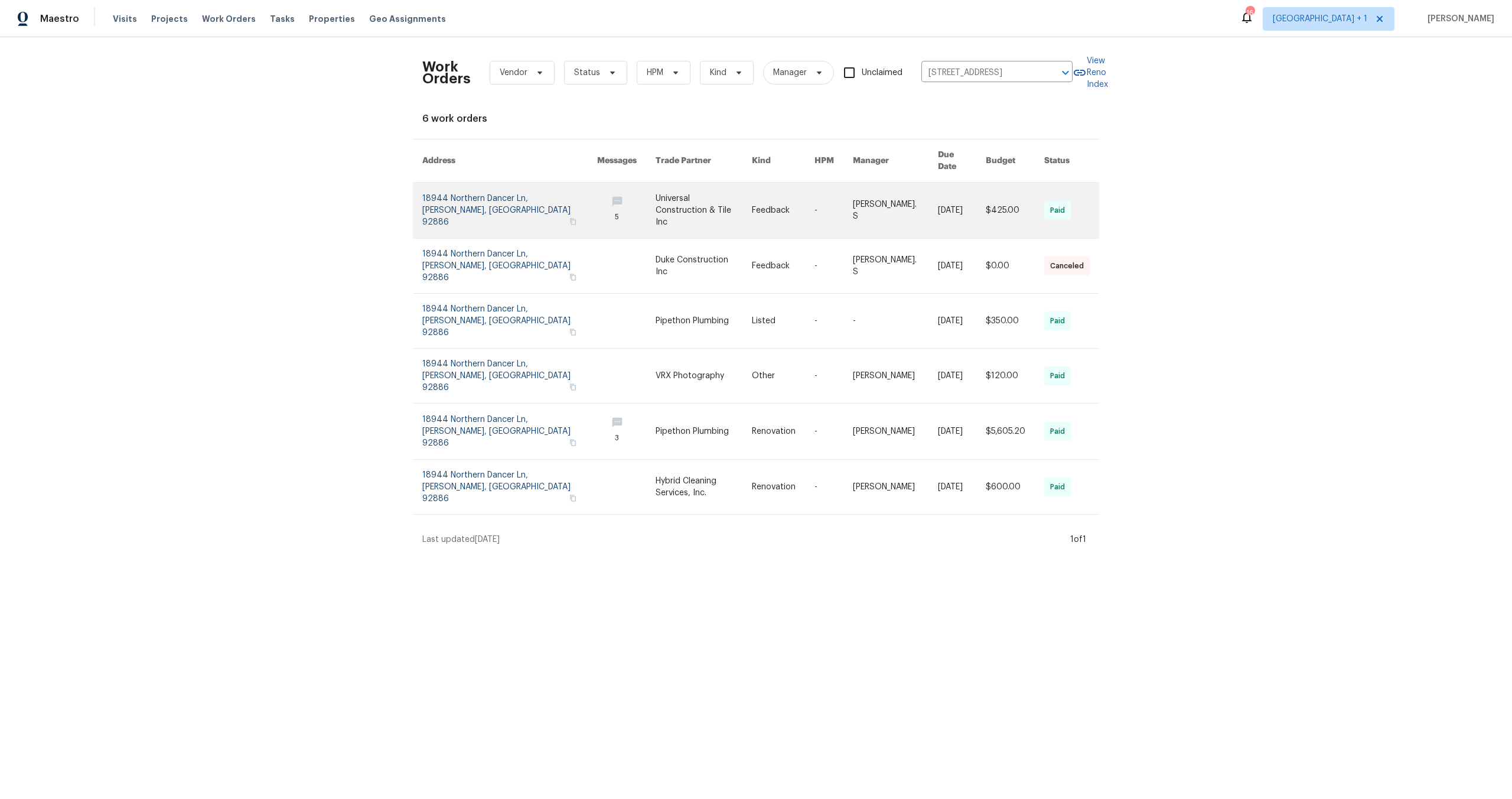
click at [467, 197] on link at bounding box center [510, 210] width 175 height 55
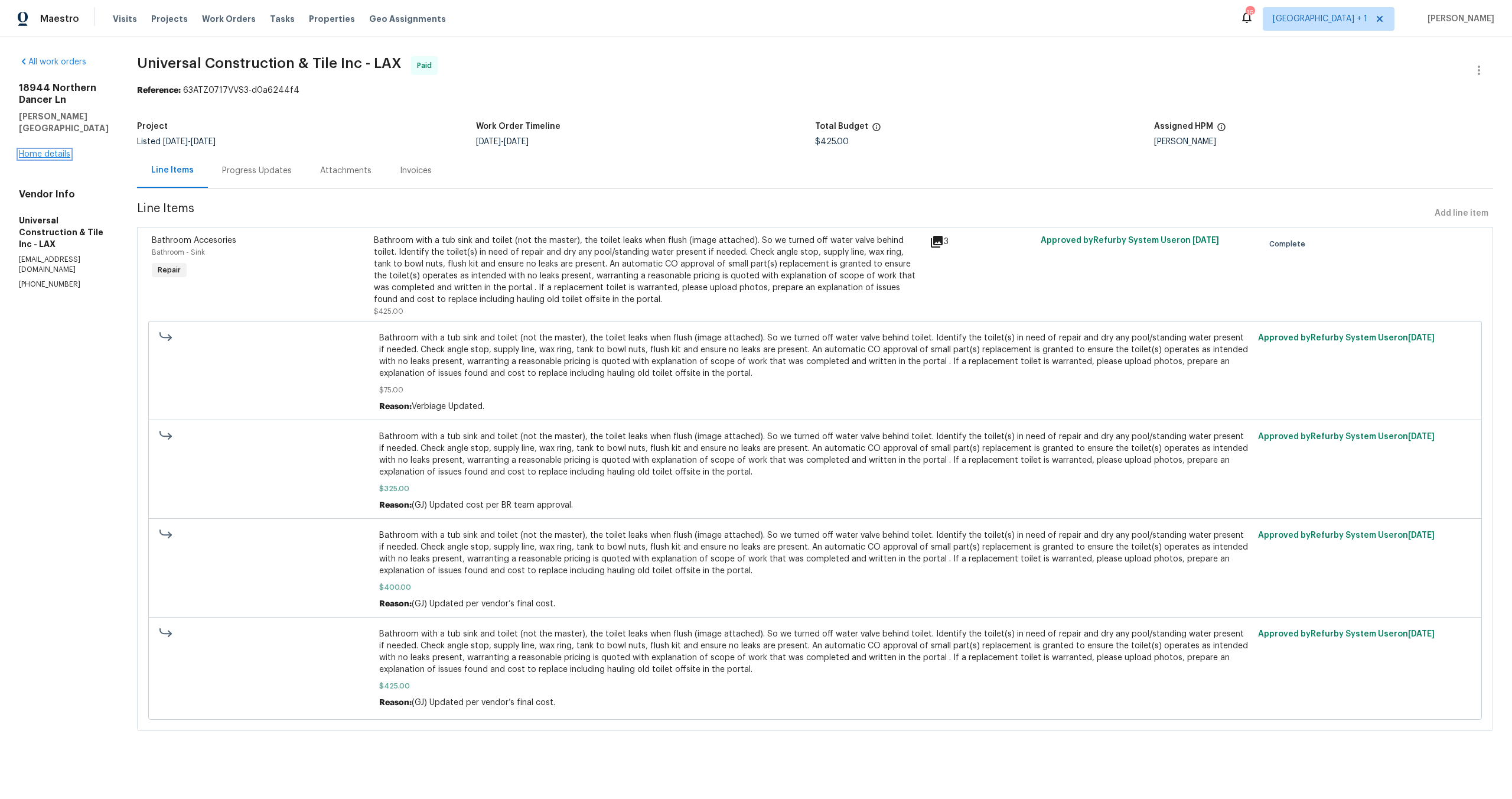
click at [31, 154] on link "Home details" at bounding box center [44, 154] width 51 height 8
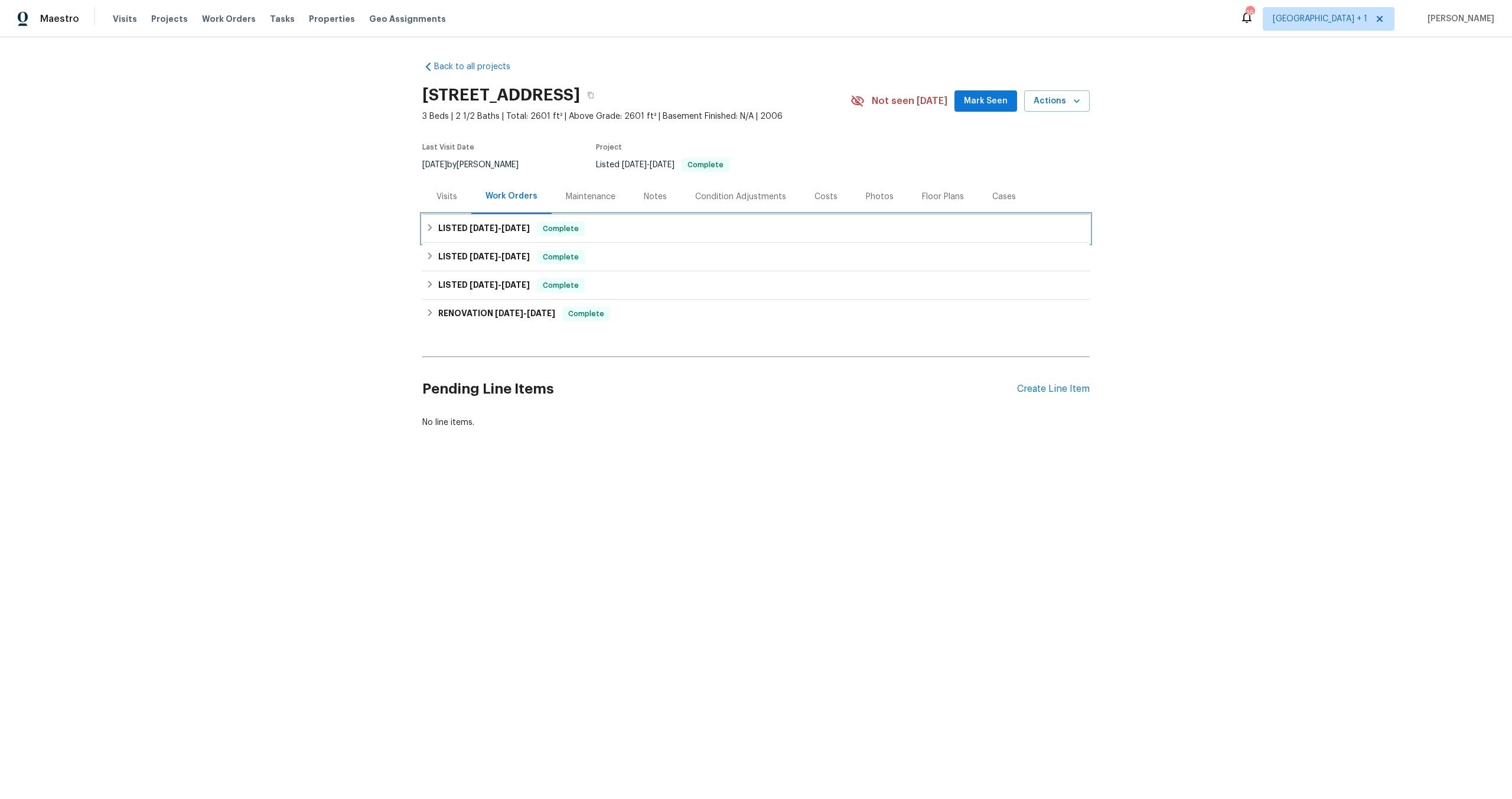
click at [477, 228] on span "8/1/25" at bounding box center [484, 227] width 29 height 8
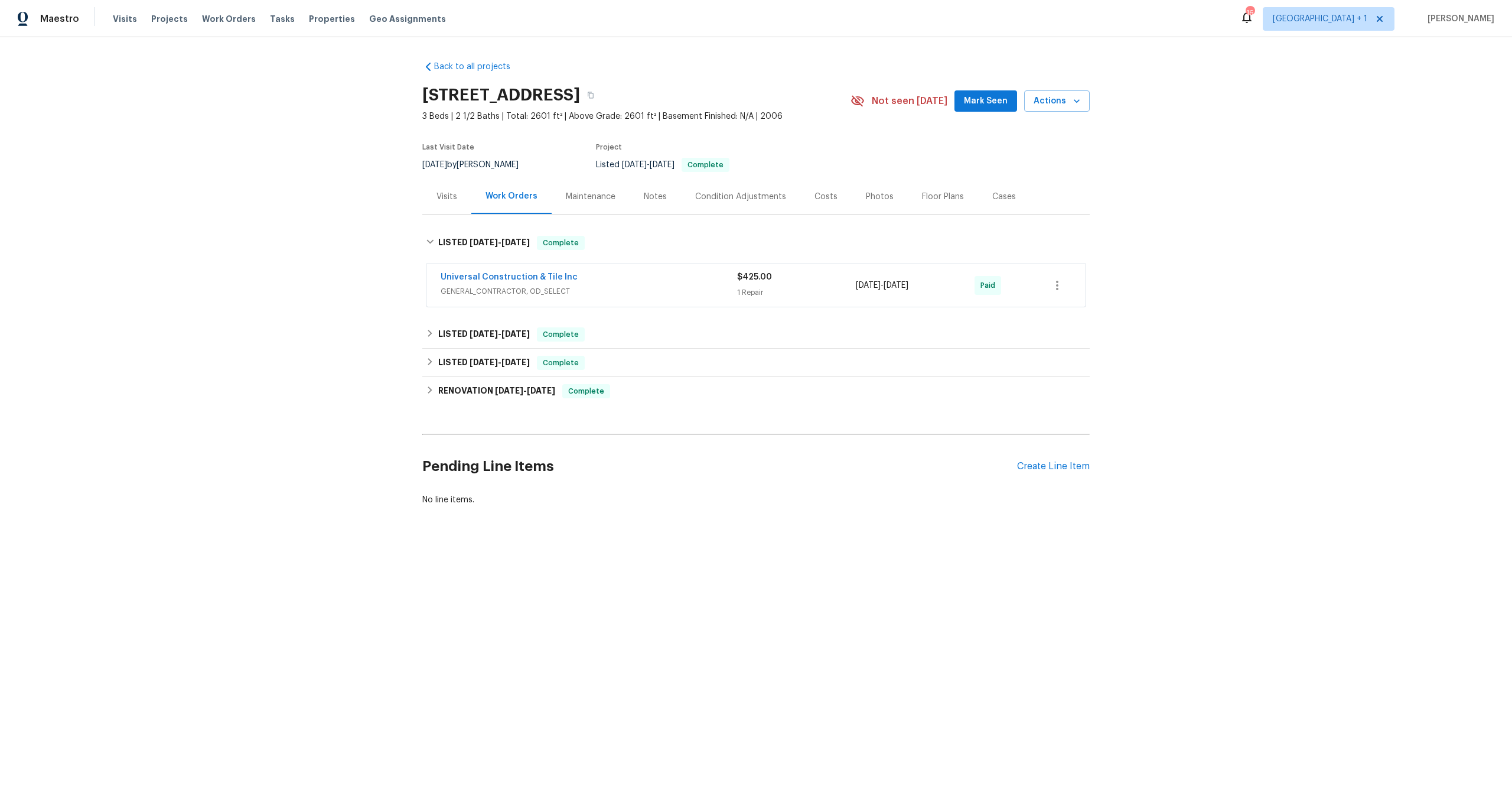
click at [573, 299] on div "Universal Construction & Tile Inc GENERAL_CONTRACTOR, OD_SELECT" at bounding box center [589, 285] width 297 height 29
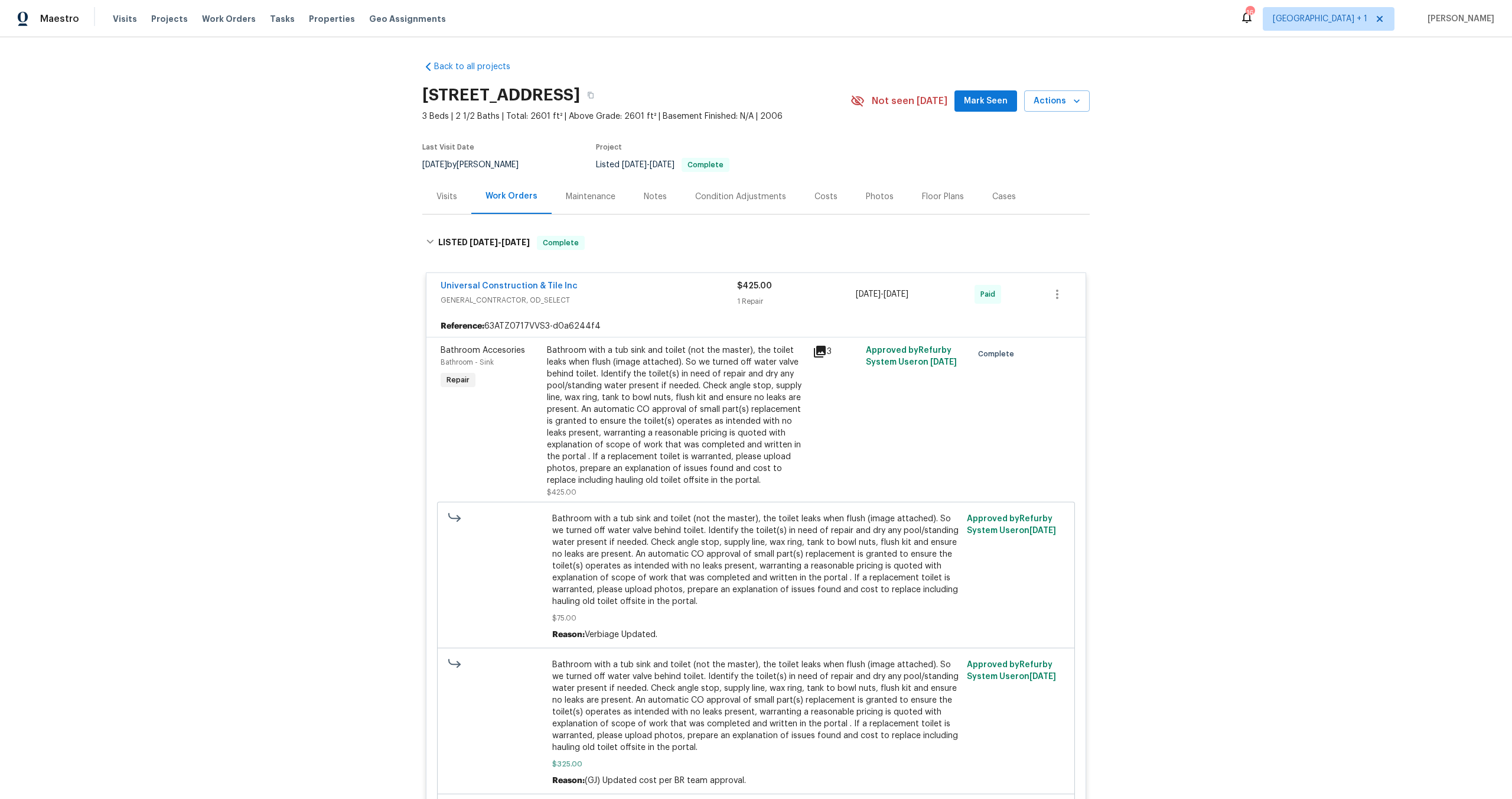
click at [440, 198] on div "Visits" at bounding box center [447, 196] width 21 height 12
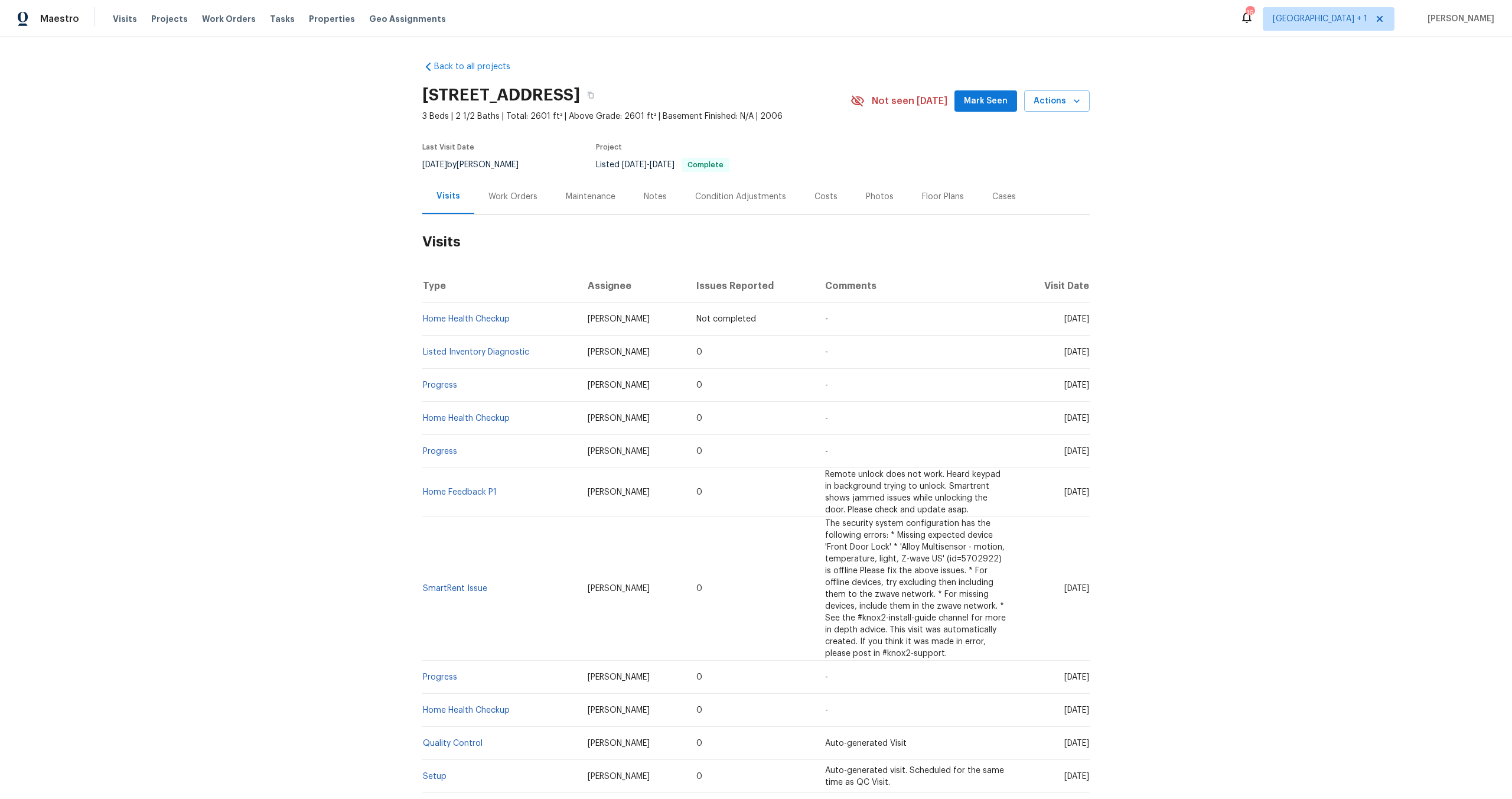
click at [837, 346] on td "-" at bounding box center [916, 352] width 200 height 33
click at [436, 353] on link "Listed Inventory Diagnostic" at bounding box center [476, 352] width 107 height 8
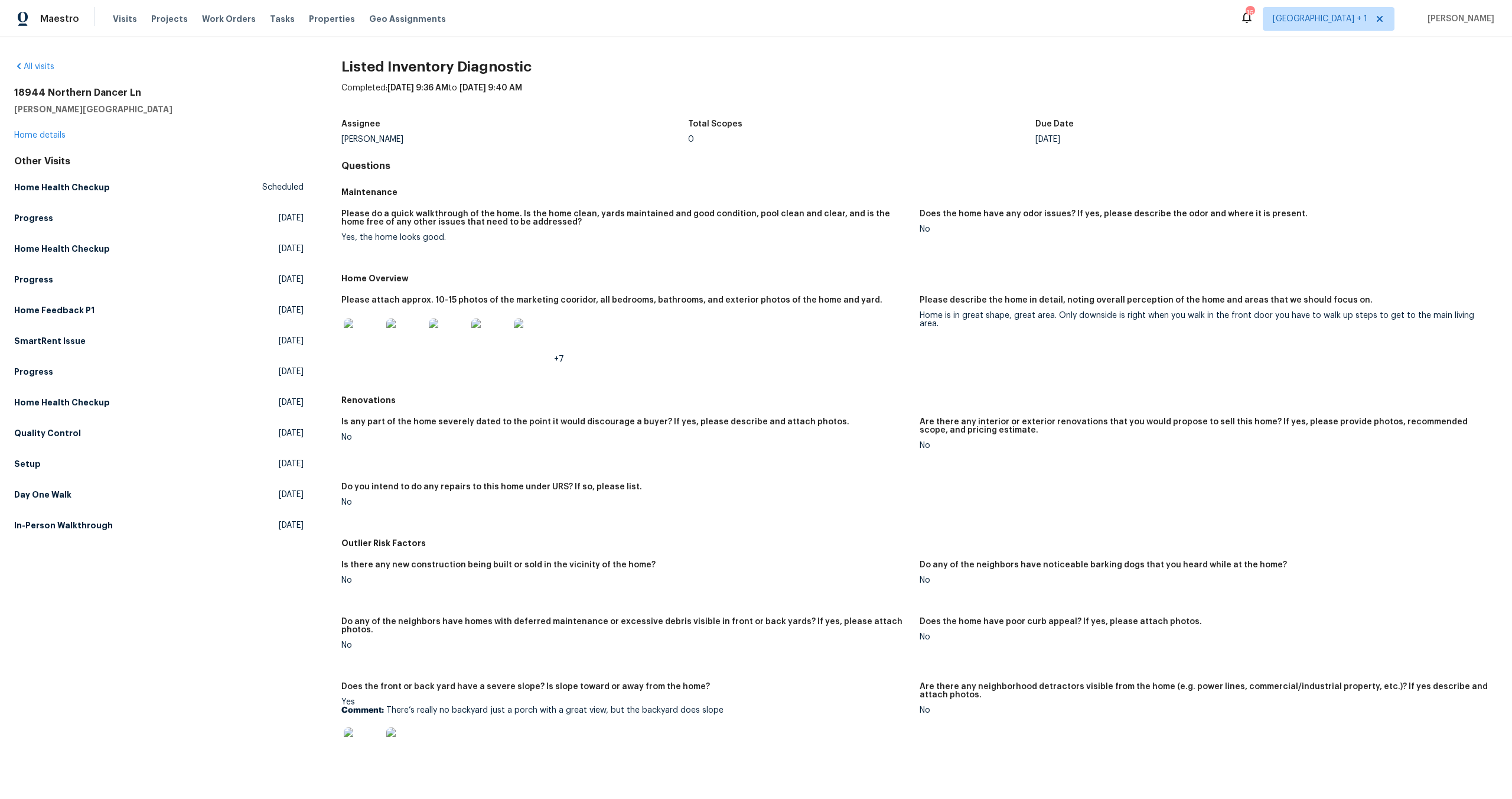
click at [1012, 332] on figure "Please describe the home in detail, noting overall perception of the home and a…" at bounding box center [1209, 339] width 578 height 86
drag, startPoint x: 903, startPoint y: 329, endPoint x: 906, endPoint y: 318, distance: 11.4
click at [906, 319] on figure "Please attach approx. 10-15 photos of the marketing cooridor, all bedrooms, bat…" at bounding box center [630, 339] width 578 height 86
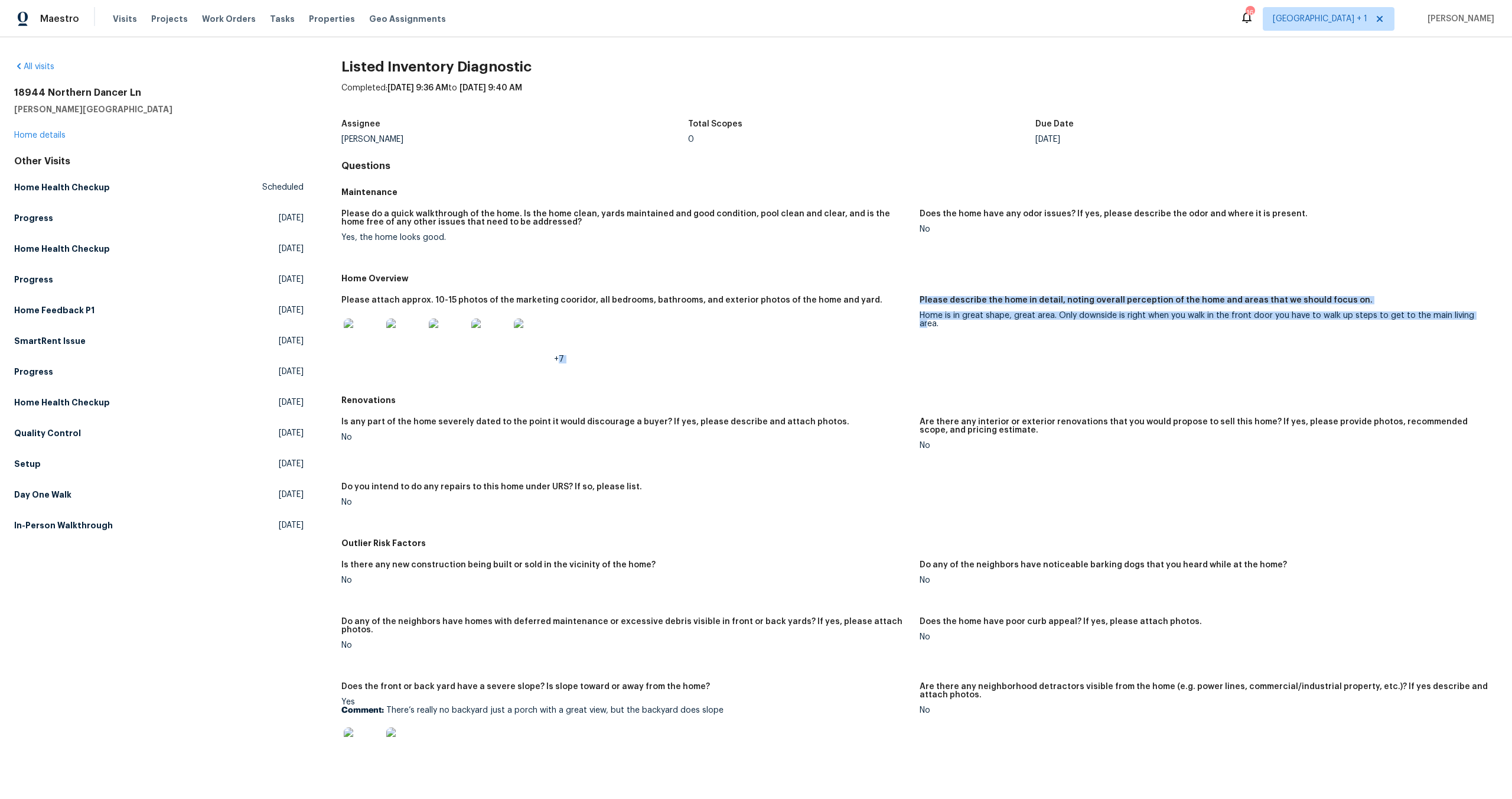
drag, startPoint x: 911, startPoint y: 317, endPoint x: 1463, endPoint y: 318, distance: 552.0
click at [1463, 318] on div "Please attach approx. 10-15 photos of the marketing cooridor, all bedrooms, bat…" at bounding box center [920, 339] width 1157 height 100
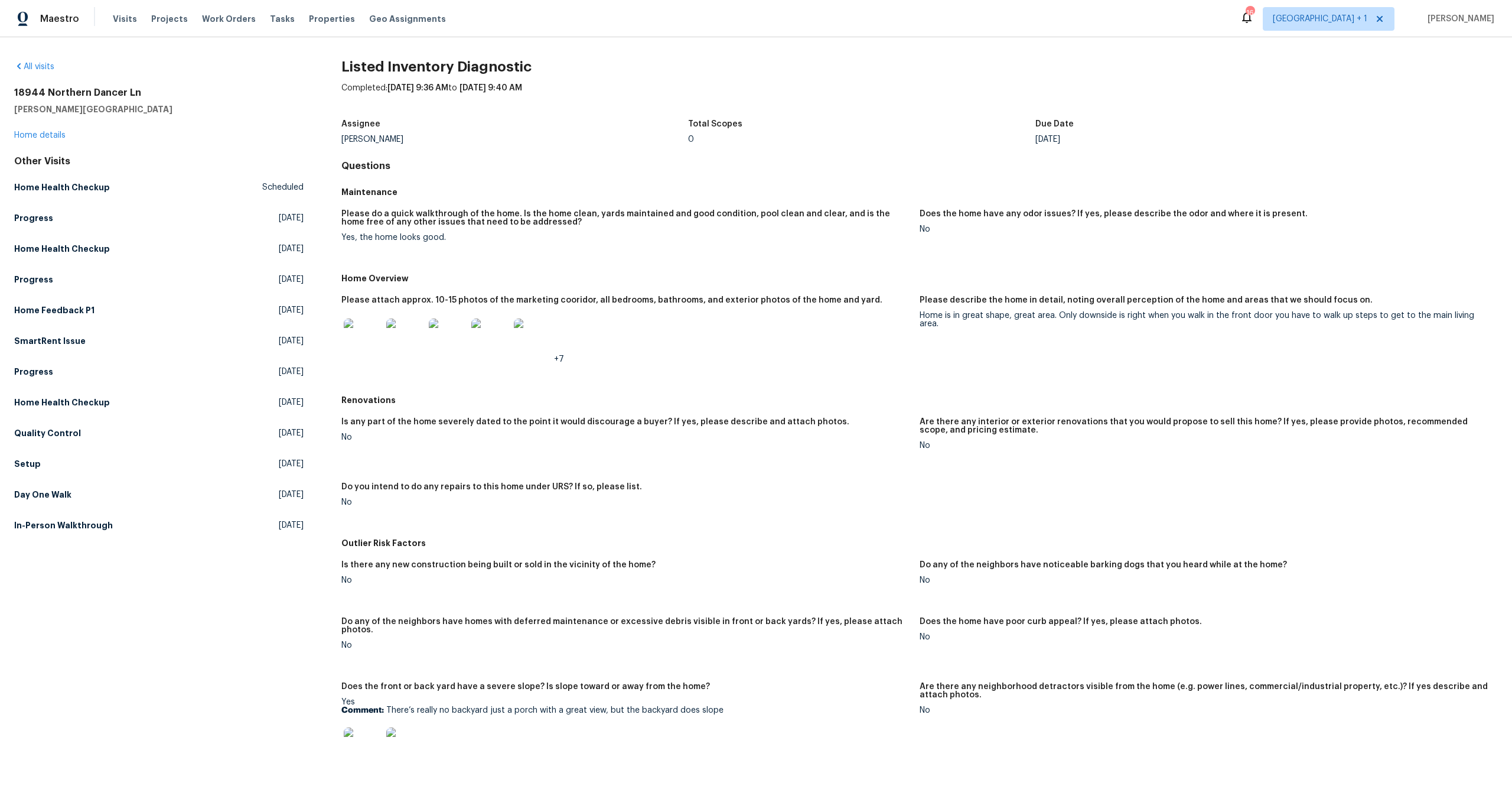
drag, startPoint x: 1424, startPoint y: 341, endPoint x: 1468, endPoint y: 312, distance: 52.7
click at [1432, 333] on figure "Please describe the home in detail, noting overall perception of the home and a…" at bounding box center [1209, 339] width 578 height 86
drag, startPoint x: 1357, startPoint y: 323, endPoint x: 915, endPoint y: 318, distance: 442.0
click at [920, 318] on figure "Please describe the home in detail, noting overall perception of the home and a…" at bounding box center [1209, 339] width 578 height 86
copy div "Home is in great shape, great area. Only downside is right when you walk in the…"
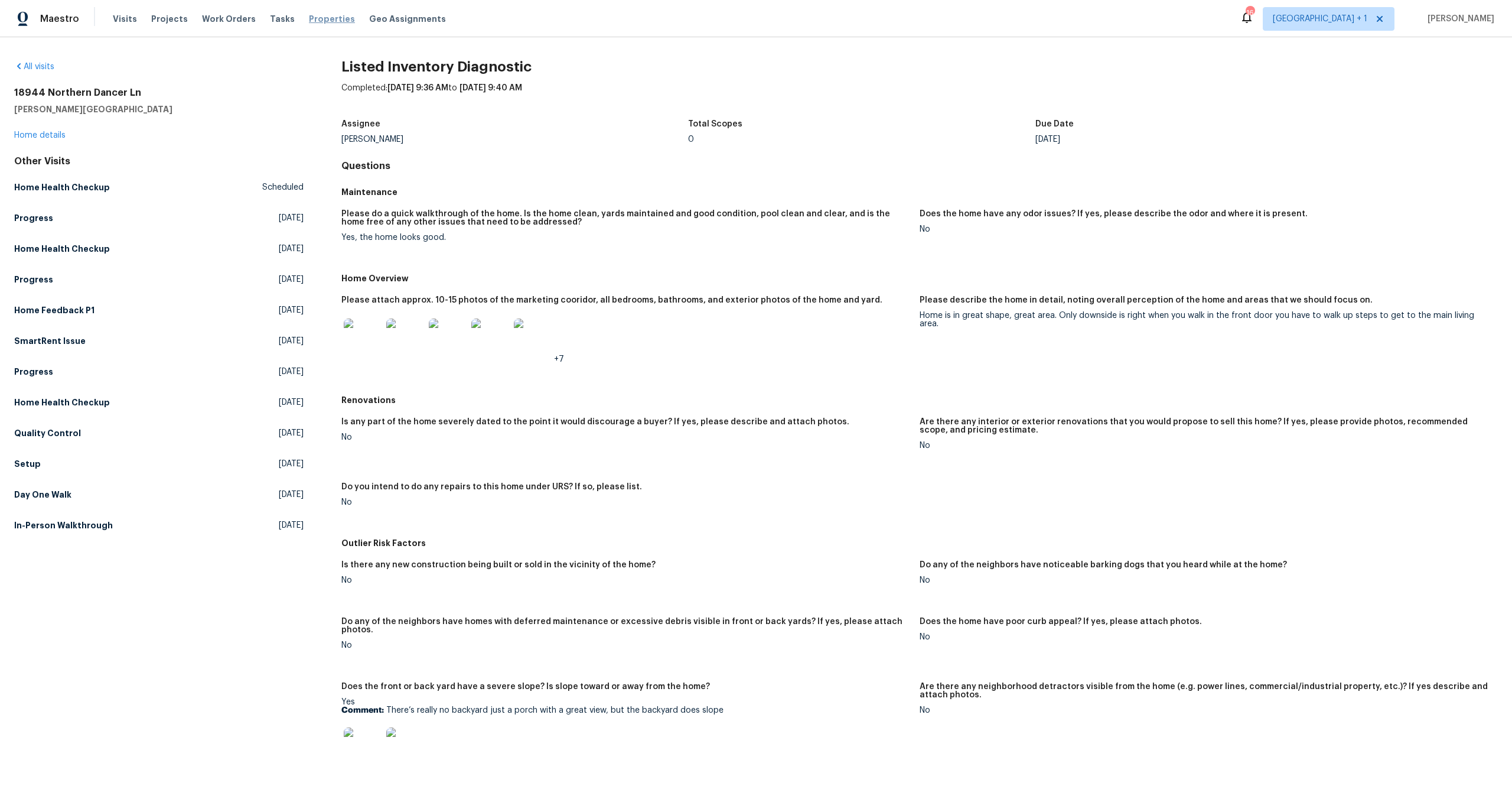
click at [309, 20] on span "Properties" at bounding box center [332, 19] width 46 height 12
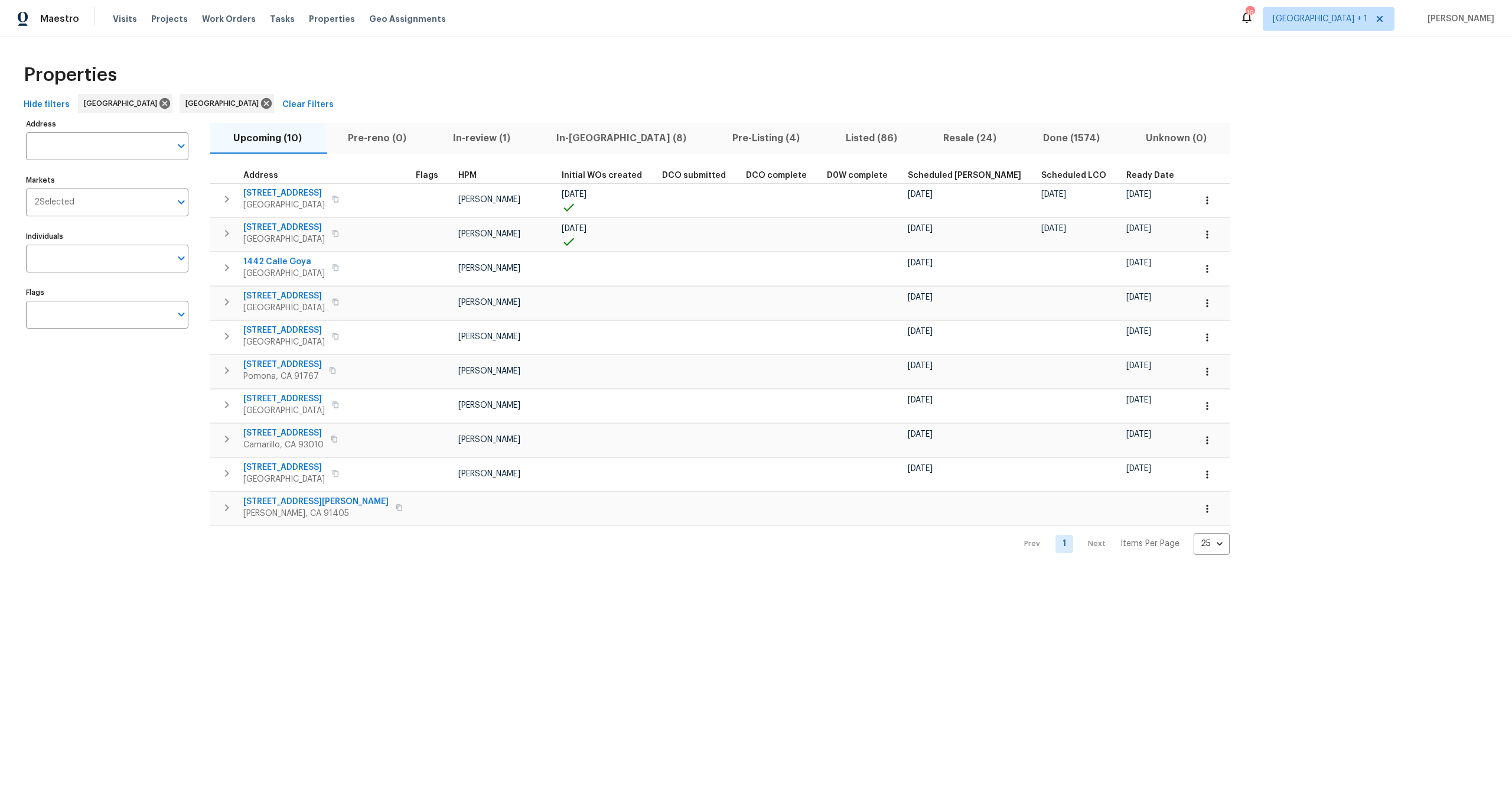
click at [320, 59] on div "Properties" at bounding box center [756, 75] width 1475 height 38
click at [520, 80] on div "Properties" at bounding box center [756, 75] width 1475 height 38
click at [553, 72] on div "Properties" at bounding box center [756, 75] width 1475 height 38
click at [500, 85] on div "Properties" at bounding box center [756, 75] width 1475 height 38
click at [511, 75] on div "Properties" at bounding box center [756, 75] width 1475 height 38
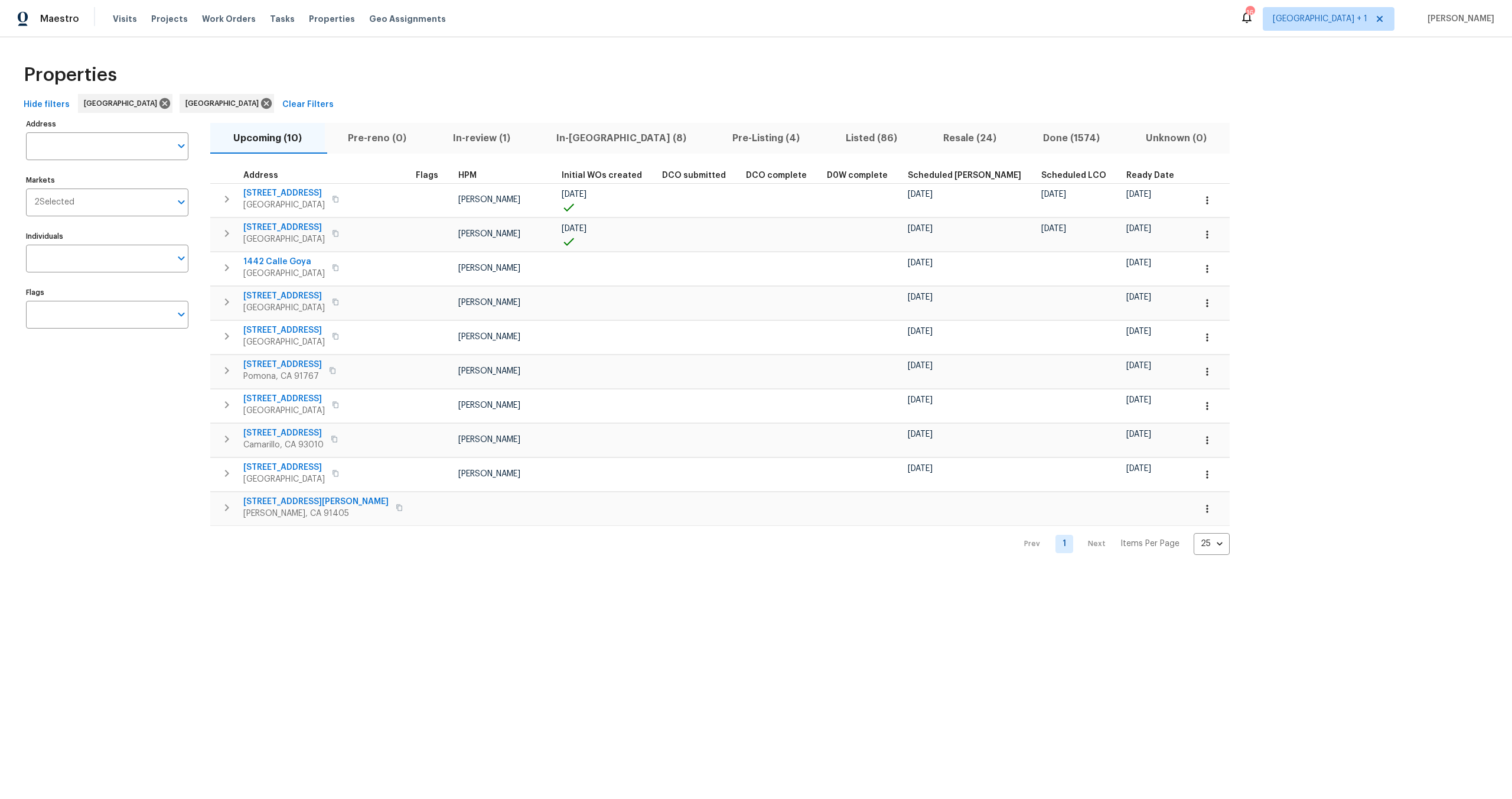
click at [716, 138] on span "Pre-Listing (4)" at bounding box center [766, 138] width 99 height 17
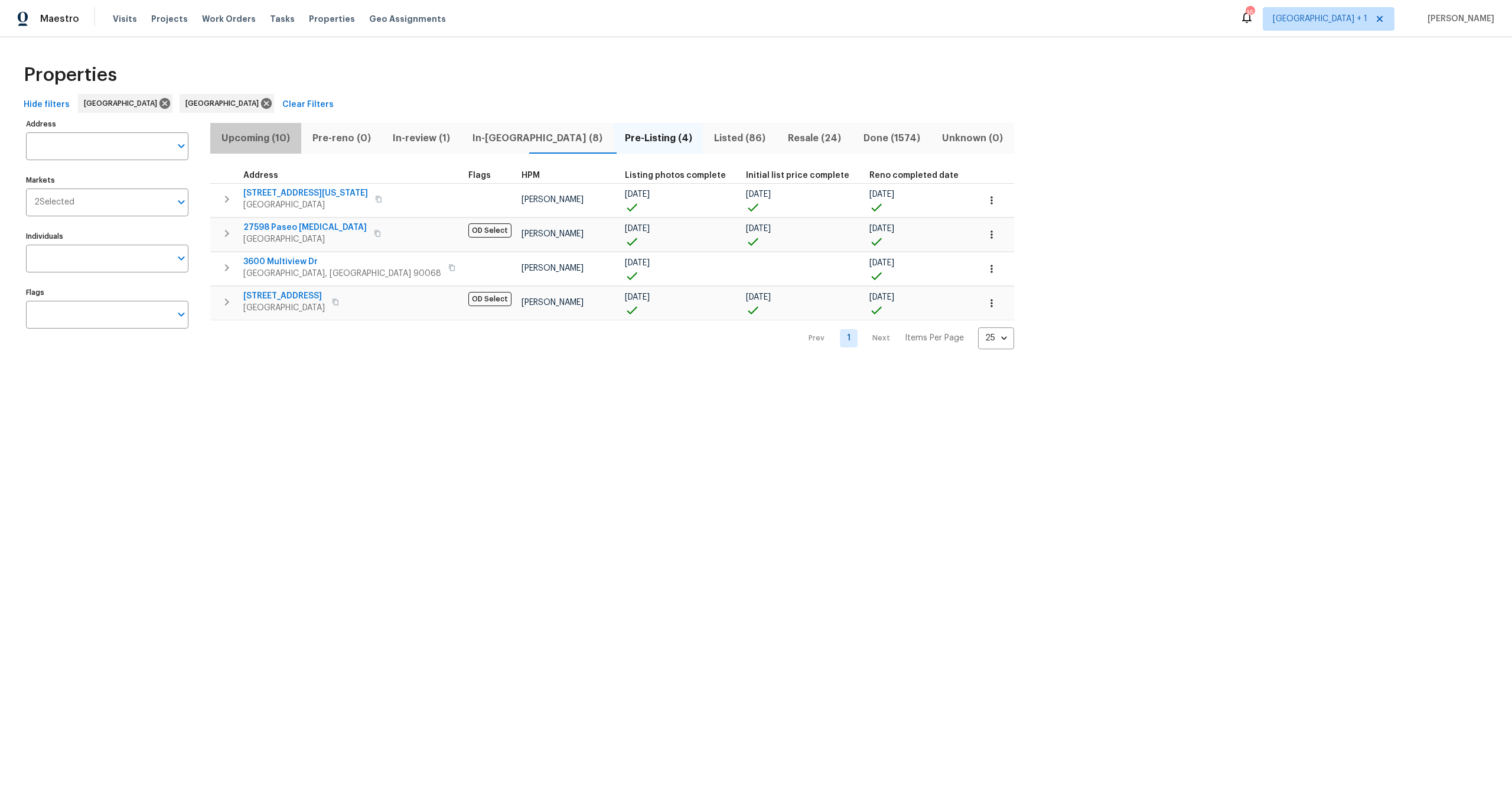
click at [252, 128] on button "Upcoming (10)" at bounding box center [256, 138] width 91 height 31
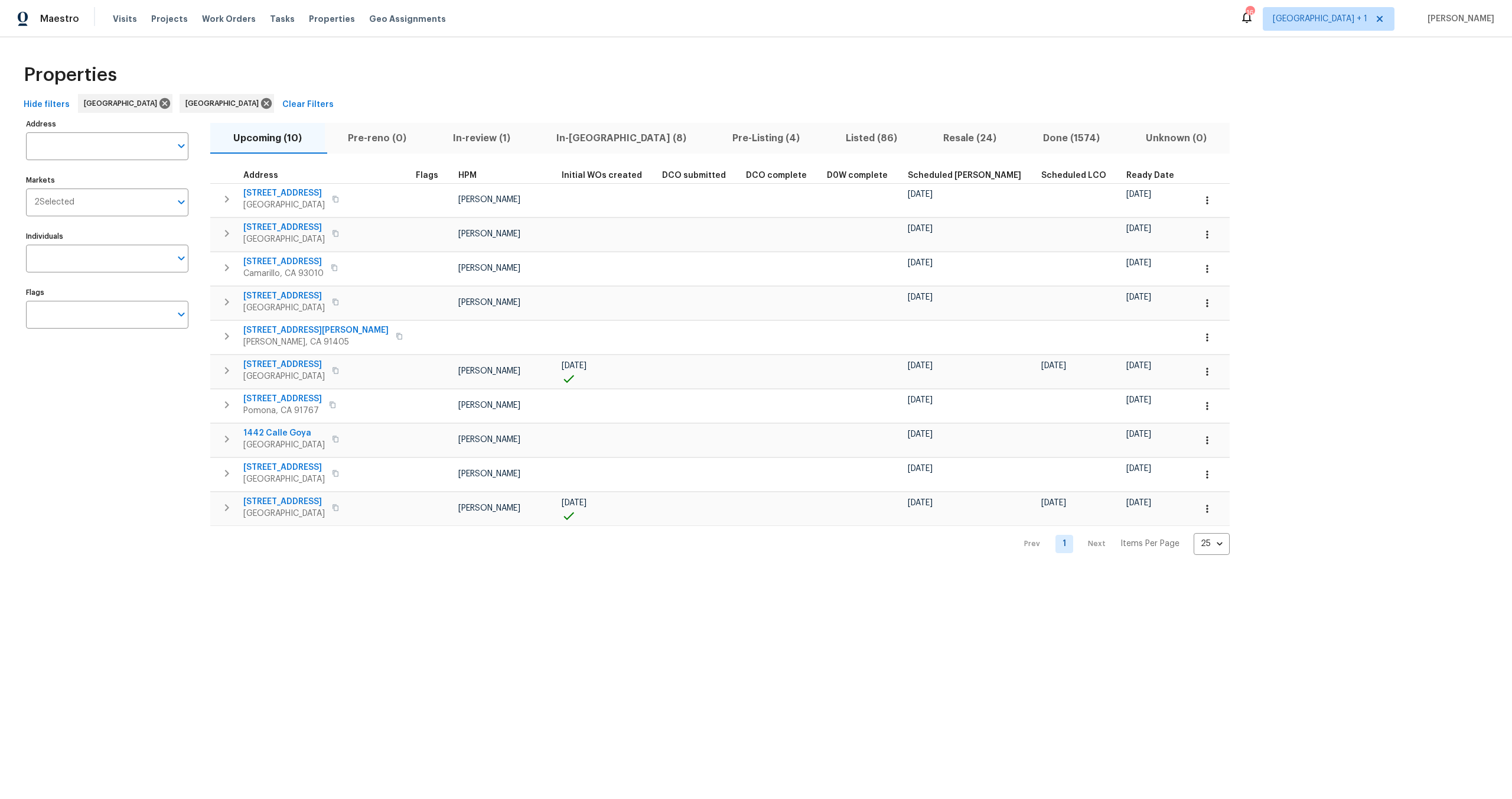
click at [784, 79] on div "Properties" at bounding box center [756, 75] width 1475 height 38
click at [394, 77] on div "Properties" at bounding box center [756, 75] width 1475 height 38
click at [515, 84] on div "Properties" at bounding box center [756, 75] width 1475 height 38
click at [381, 135] on span "Pre-reno (0)" at bounding box center [377, 138] width 90 height 17
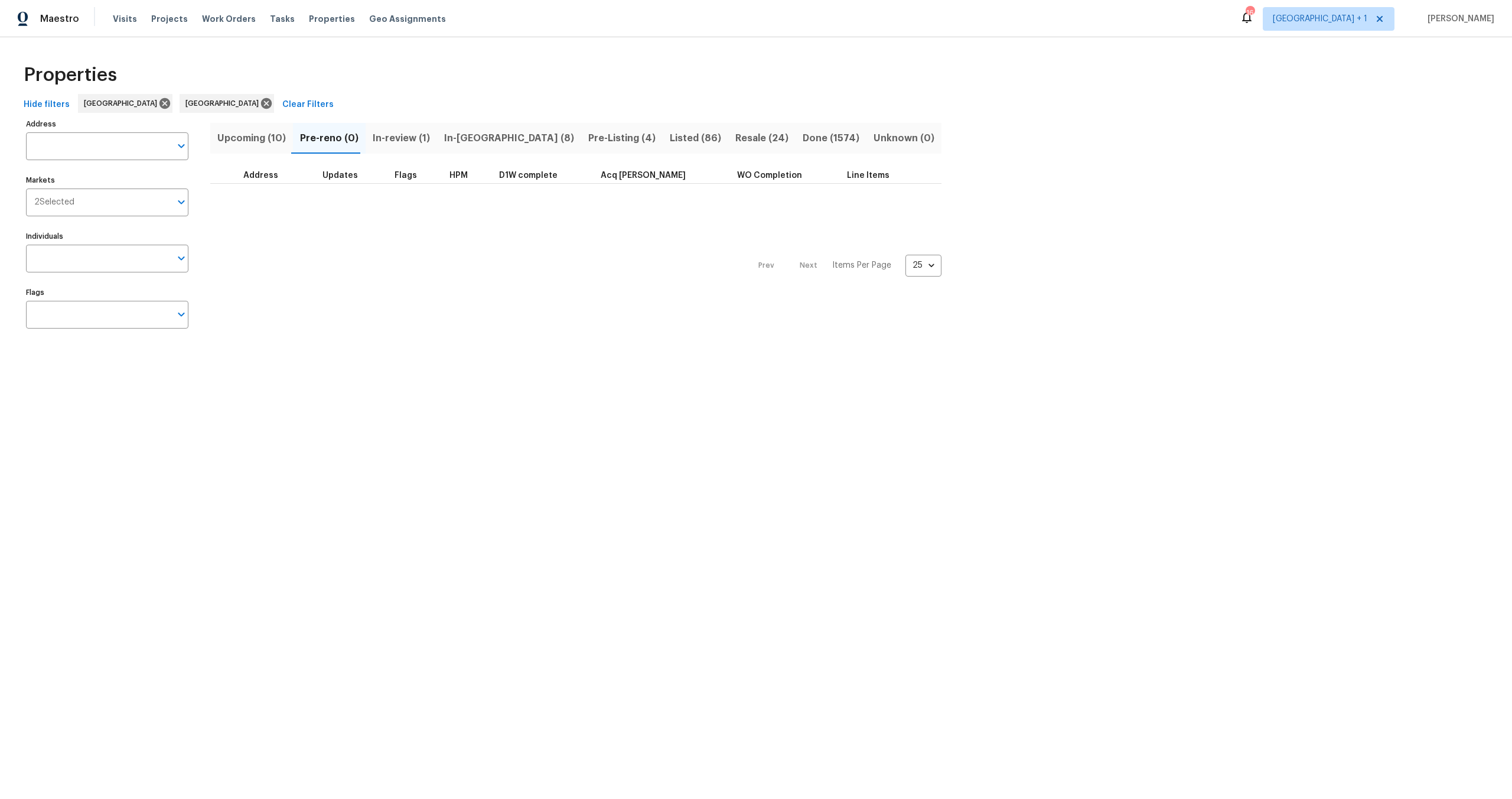
click at [234, 134] on span "Upcoming (10)" at bounding box center [252, 138] width 69 height 17
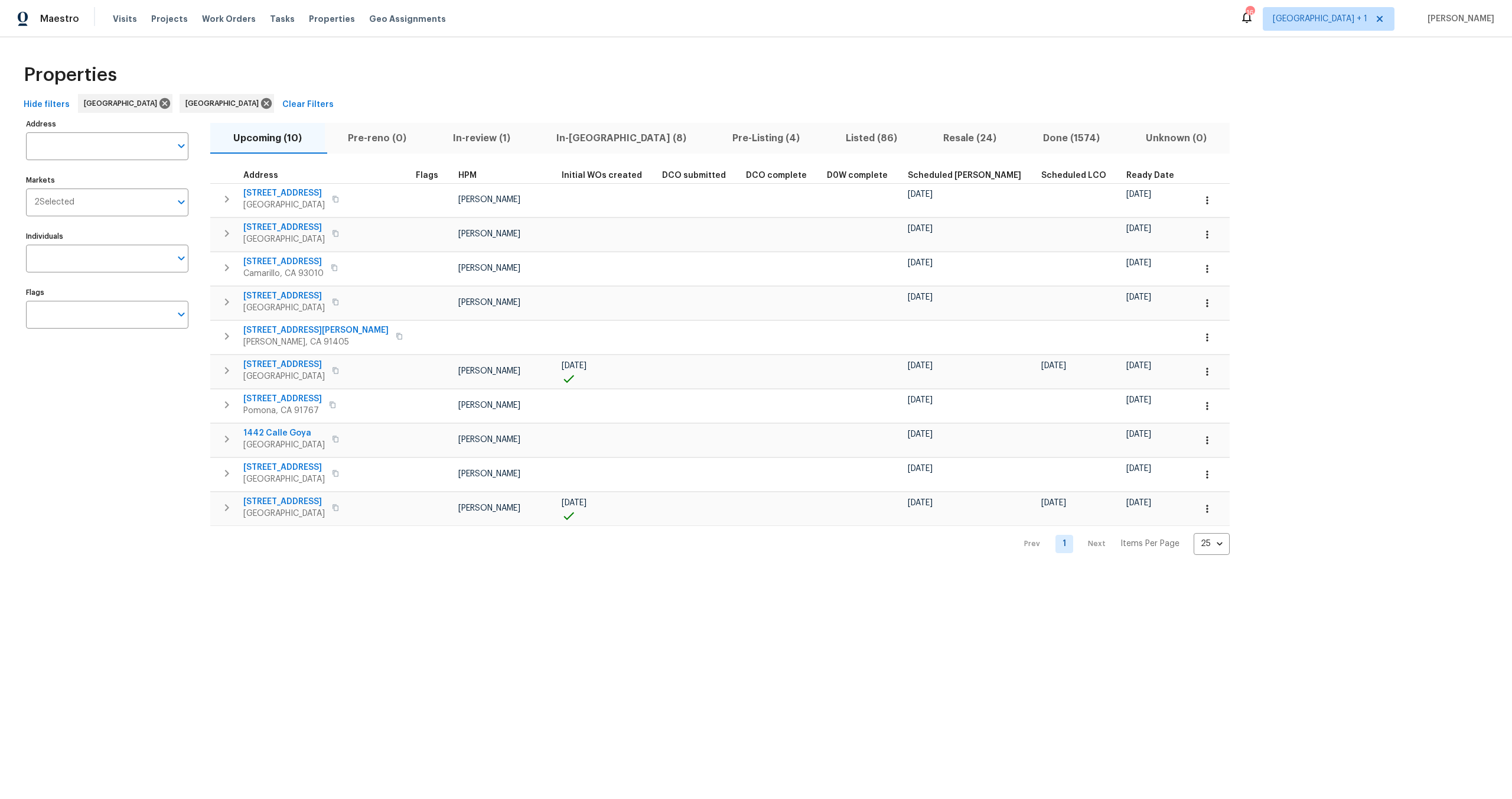
click at [545, 105] on div "Hide filters Los Angeles San Diego Clear Filters" at bounding box center [756, 105] width 1475 height 22
click at [452, 74] on div "Properties" at bounding box center [756, 75] width 1475 height 38
click at [657, 77] on div "Properties" at bounding box center [756, 75] width 1475 height 38
click at [690, 71] on div "Properties" at bounding box center [756, 75] width 1475 height 38
click at [574, 72] on div "Properties" at bounding box center [756, 75] width 1475 height 38
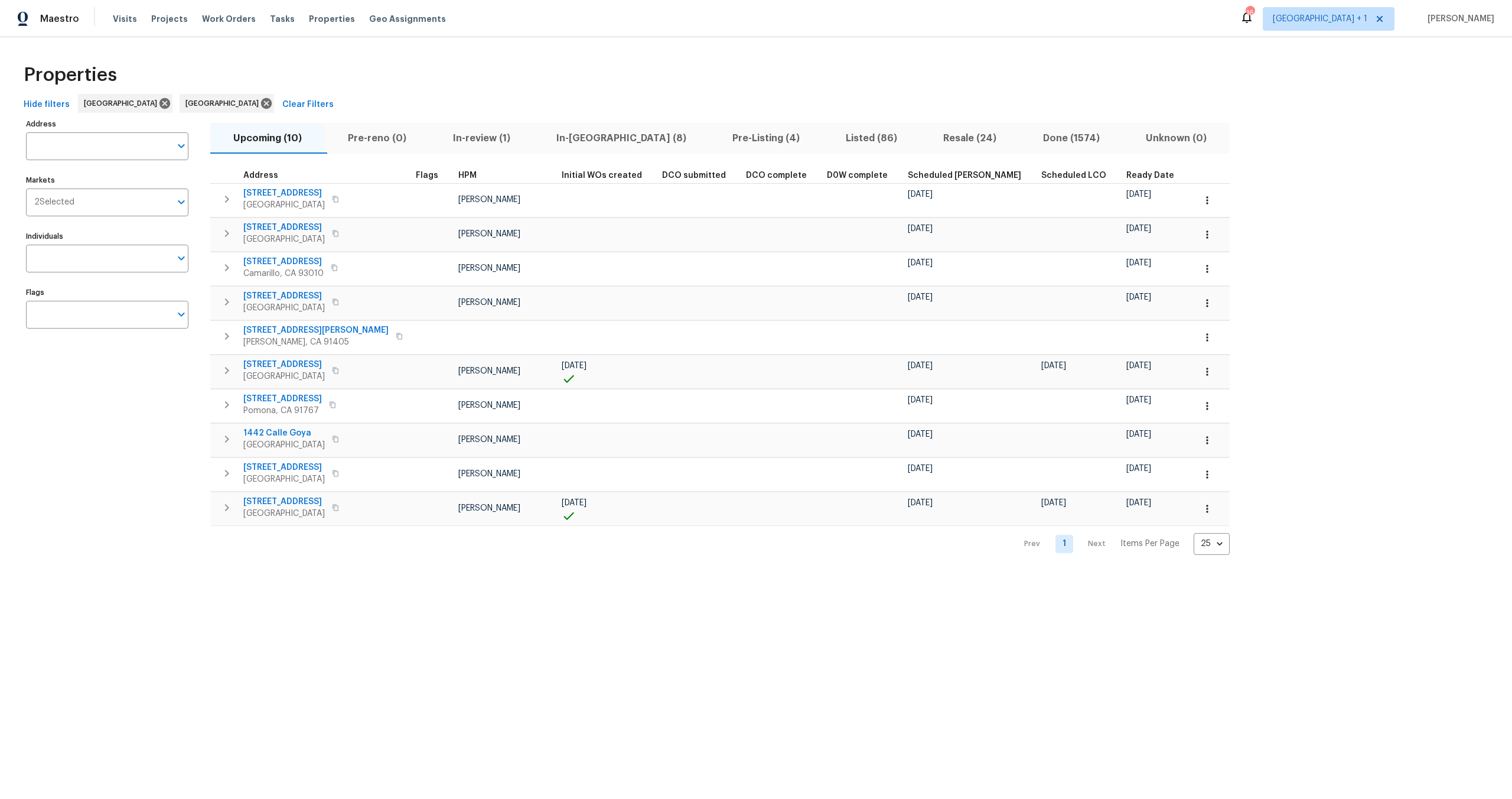
click at [384, 58] on div "Properties" at bounding box center [756, 75] width 1475 height 38
click at [396, 83] on div "Properties" at bounding box center [756, 75] width 1475 height 38
click at [351, 83] on div "Properties" at bounding box center [756, 75] width 1475 height 38
click at [446, 38] on div "Properties Hide filters Los Angeles San Diego Clear Filters Address Address Mar…" at bounding box center [756, 305] width 1512 height 537
click at [356, 71] on div "Properties" at bounding box center [756, 75] width 1475 height 38
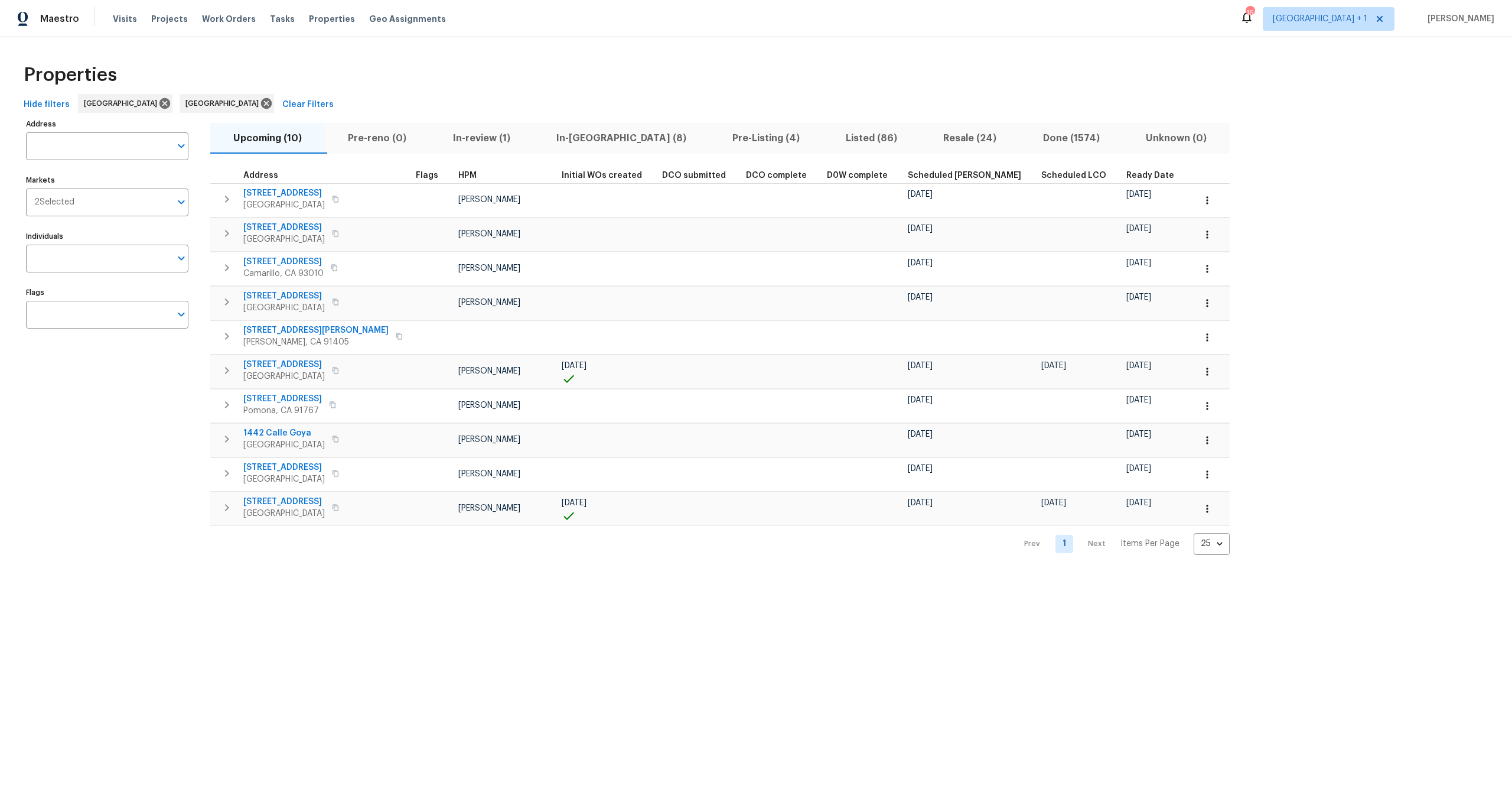
click at [406, 60] on div "Properties" at bounding box center [756, 75] width 1475 height 38
click at [419, 45] on div "Properties Hide filters Los Angeles San Diego Clear Filters Address Address Mar…" at bounding box center [756, 305] width 1512 height 537
click at [267, 76] on div "Properties" at bounding box center [756, 75] width 1475 height 38
click at [575, 140] on span "In-reno (8)" at bounding box center [622, 138] width 162 height 17
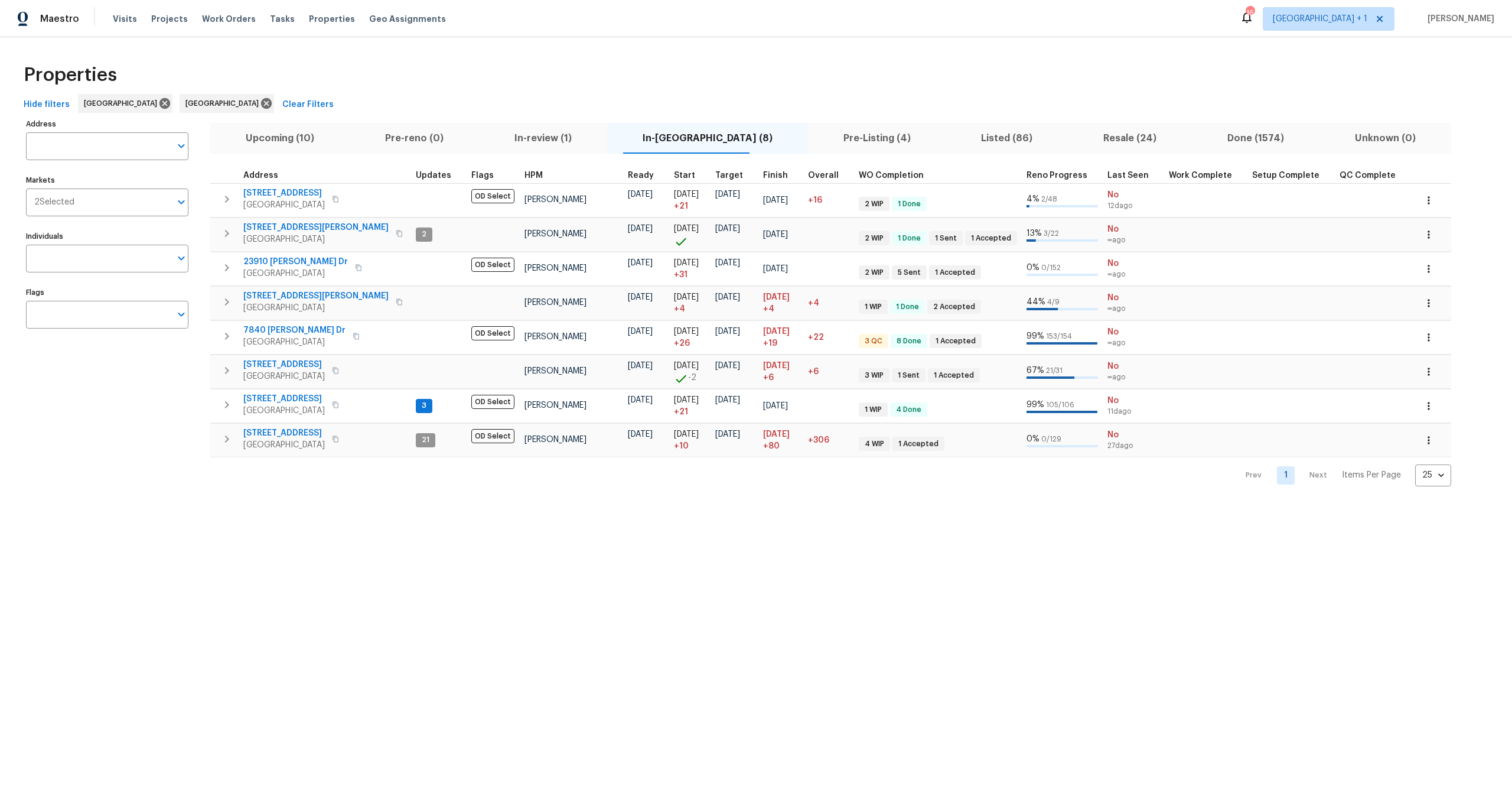
click at [573, 71] on div "Properties" at bounding box center [756, 75] width 1475 height 38
click at [580, 505] on html "Maestro Visits Projects Work Orders Tasks Properties Geo Assignments 16 Los Ang…" at bounding box center [756, 252] width 1512 height 505
click at [563, 67] on div "Properties" at bounding box center [756, 75] width 1475 height 38
click at [448, 28] on div "Maestro Visits Projects Work Orders Tasks Properties Geo Assignments 16 Los Ang…" at bounding box center [756, 19] width 1512 height 37
click at [454, 63] on div "Properties" at bounding box center [756, 75] width 1475 height 38
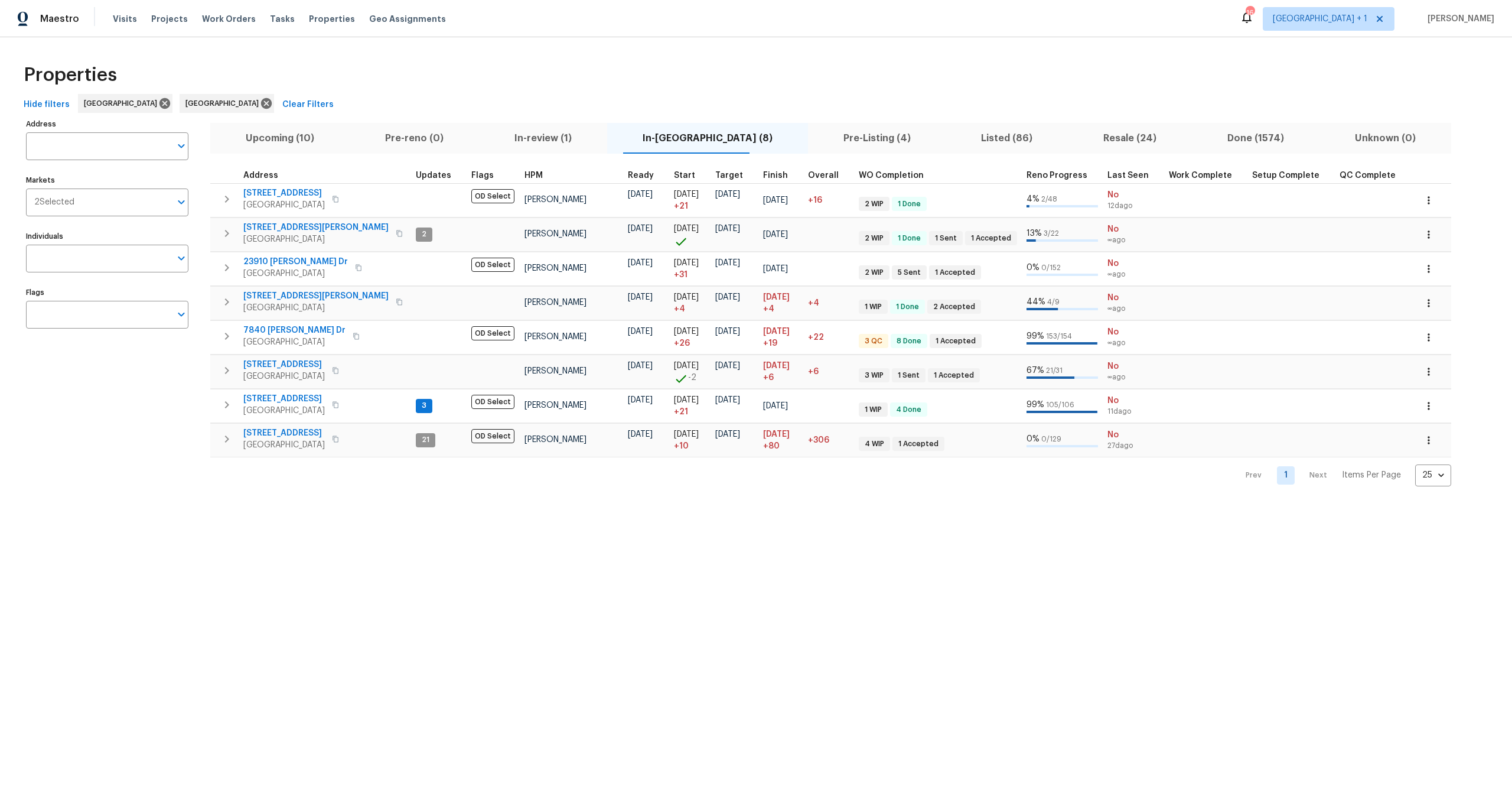
click at [361, 54] on div "Properties Hide filters Los Angeles San Diego Clear Filters Address Address Mar…" at bounding box center [756, 271] width 1512 height 468
click at [510, 111] on div "Hide filters Los Angeles San Diego Clear Filters" at bounding box center [756, 105] width 1475 height 22
click at [352, 88] on div "Properties" at bounding box center [756, 75] width 1475 height 38
click at [434, 70] on div "Properties" at bounding box center [756, 75] width 1475 height 38
click at [485, 72] on div "Properties" at bounding box center [756, 75] width 1475 height 38
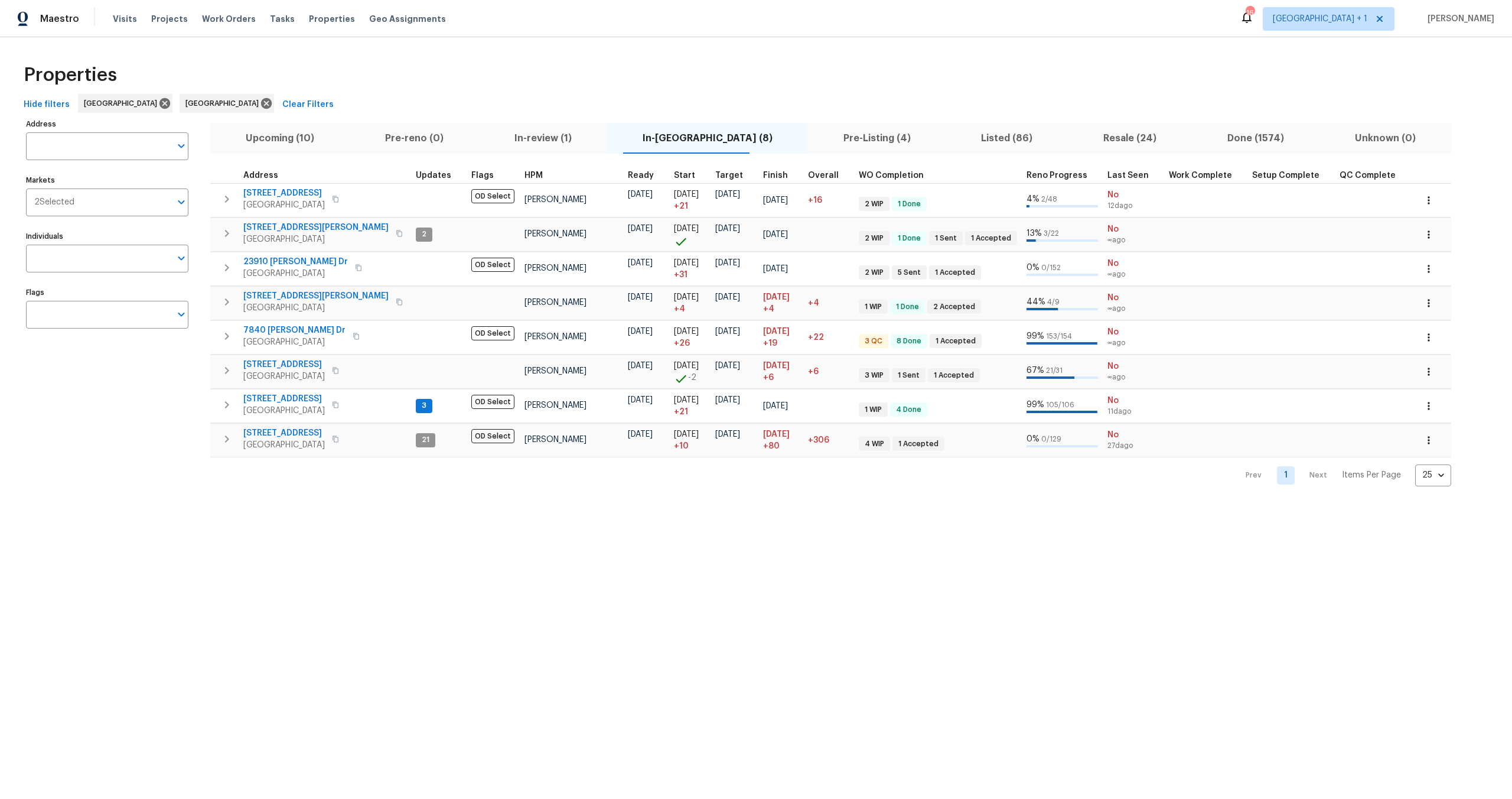
click at [439, 97] on div "Hide filters Los Angeles San Diego Clear Filters" at bounding box center [756, 105] width 1475 height 22
click at [354, 76] on div "Properties" at bounding box center [756, 75] width 1475 height 38
drag, startPoint x: 383, startPoint y: 65, endPoint x: 252, endPoint y: 22, distance: 137.9
click at [383, 65] on div "Properties" at bounding box center [756, 75] width 1475 height 38
click at [278, 54] on div "Properties Hide filters Los Angeles San Diego Clear Filters Address Address Mar…" at bounding box center [756, 271] width 1512 height 468
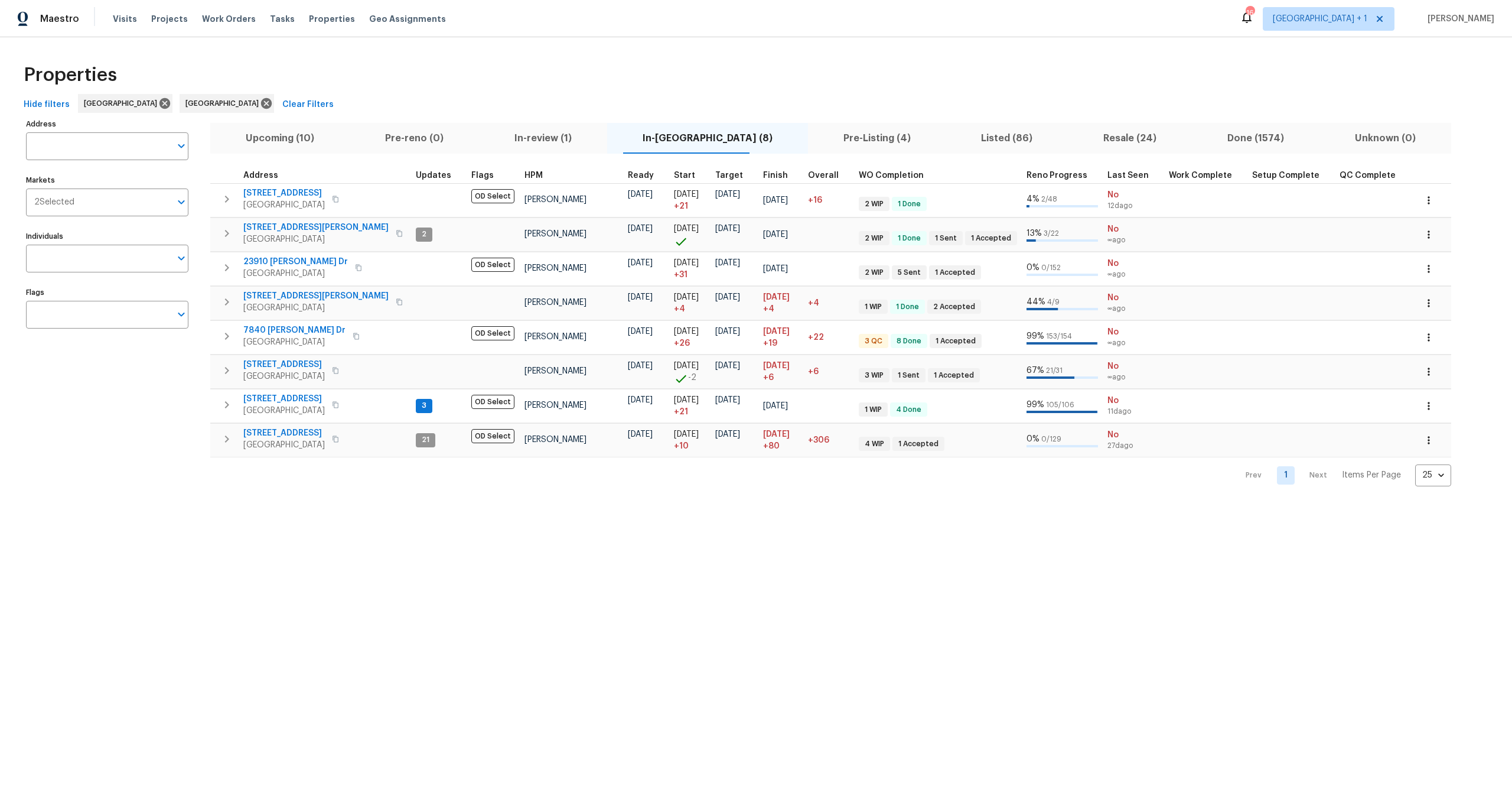
click at [100, 51] on div "Properties Hide filters Los Angeles San Diego Clear Filters Address Address Mar…" at bounding box center [756, 271] width 1512 height 468
click at [418, 96] on div "Hide filters Los Angeles San Diego Clear Filters" at bounding box center [756, 105] width 1475 height 22
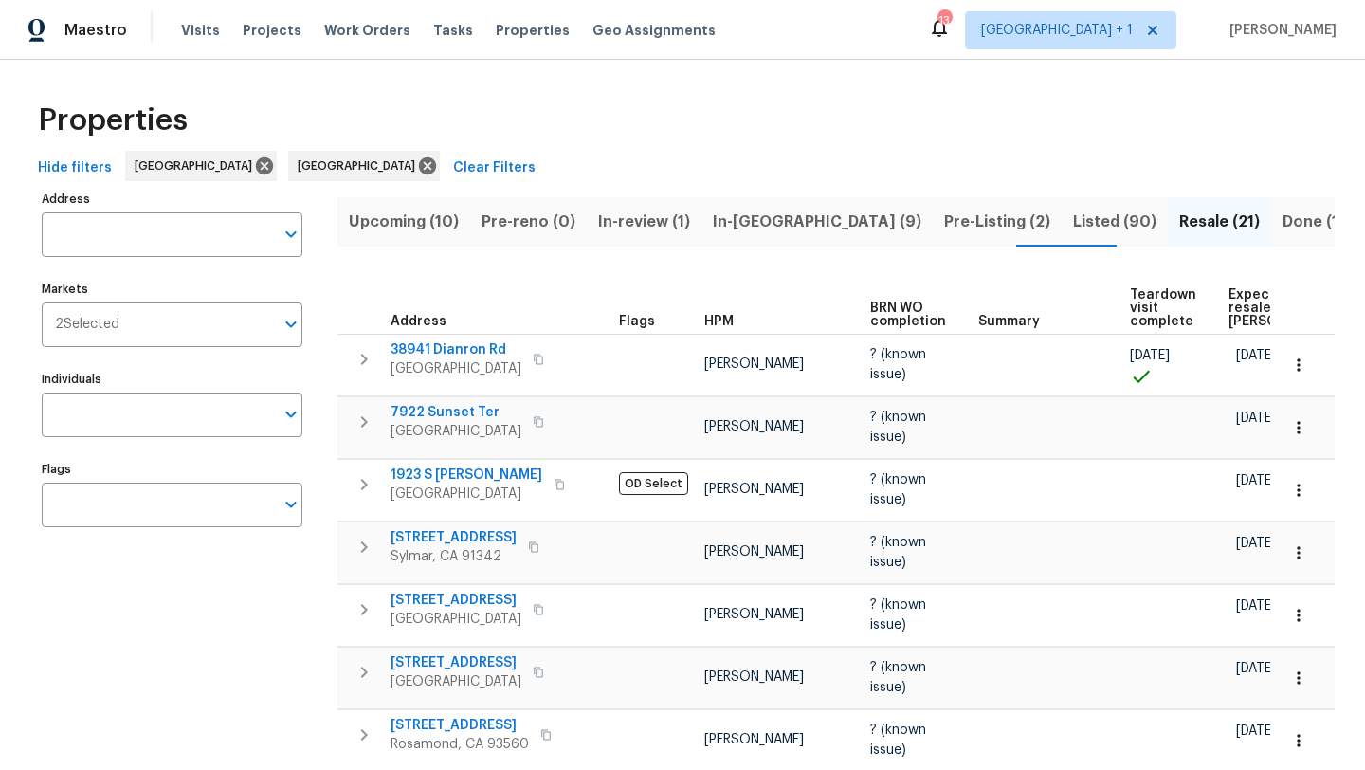
click at [510, 113] on div "Properties" at bounding box center [682, 120] width 1305 height 61
